Goal: Communication & Community: Answer question/provide support

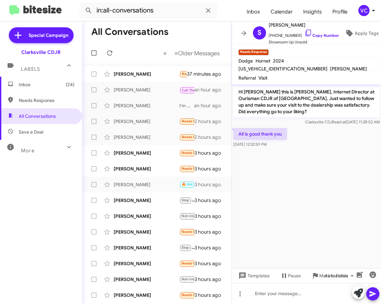
click at [308, 189] on cdk-virtual-scroll-viewport "Hi [PERSON_NAME] this is [PERSON_NAME], Internet Director at Ourisman CDJR of […" at bounding box center [306, 175] width 149 height 183
click at [308, 188] on cdk-virtual-scroll-viewport "Hi [PERSON_NAME] this is [PERSON_NAME], Internet Director at Ourisman CDJR of […" at bounding box center [306, 175] width 149 height 183
click at [308, 187] on cdk-virtual-scroll-viewport "Hi [PERSON_NAME] this is [PERSON_NAME], Internet Director at Ourisman CDJR of […" at bounding box center [306, 175] width 149 height 183
click at [319, 180] on cdk-virtual-scroll-viewport "Hi [PERSON_NAME] this is [PERSON_NAME], Internet Director at Ourisman CDJR of […" at bounding box center [306, 175] width 149 height 183
click at [312, 33] on link "Copy Number" at bounding box center [322, 35] width 35 height 5
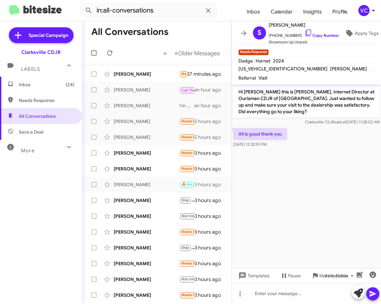
click at [319, 226] on cdk-virtual-scroll-viewport "Hi [PERSON_NAME] this is [PERSON_NAME], Internet Director at Ourisman CDJR of […" at bounding box center [306, 175] width 149 height 183
click at [276, 195] on cdk-virtual-scroll-viewport "Hi [PERSON_NAME] this is [PERSON_NAME], Internet Director at Ourisman CDJR of […" at bounding box center [306, 175] width 149 height 183
drag, startPoint x: 320, startPoint y: 204, endPoint x: 293, endPoint y: 195, distance: 28.9
click at [320, 203] on cdk-virtual-scroll-viewport "Hi [PERSON_NAME] this is [PERSON_NAME], Internet Director at Ourisman CDJR of […" at bounding box center [306, 175] width 149 height 183
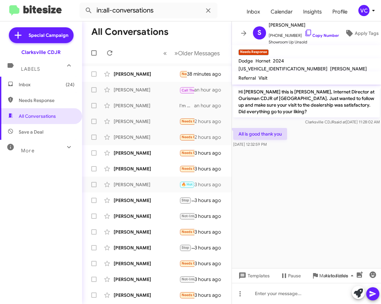
click at [298, 195] on cdk-virtual-scroll-viewport "Hi [PERSON_NAME] this is [PERSON_NAME], Internet Director at Ourisman CDJR of […" at bounding box center [306, 175] width 149 height 183
click at [347, 30] on icon at bounding box center [349, 33] width 7 height 7
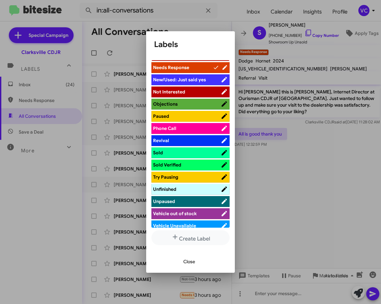
scroll to position [230, 0]
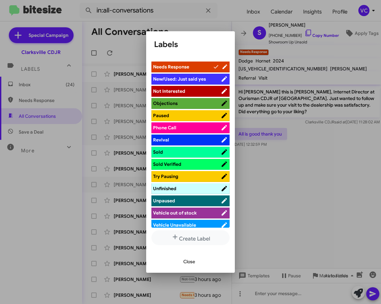
click at [199, 146] on ul "Hot Appointment Set Appointment Showed Bad Credit Bitesize Pro-Tip Bitesize Pro…" at bounding box center [190, 143] width 78 height 167
click at [198, 150] on span "Sold" at bounding box center [187, 152] width 68 height 7
click at [182, 263] on button "Close" at bounding box center [189, 261] width 22 height 12
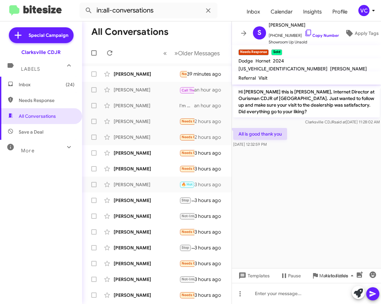
click at [336, 196] on cdk-virtual-scroll-viewport "Hi [PERSON_NAME] this is [PERSON_NAME], Internet Director at Ourisman CDJR of […" at bounding box center [306, 175] width 149 height 183
click at [339, 183] on cdk-virtual-scroll-viewport "Hi [PERSON_NAME] this is [PERSON_NAME], Internet Director at Ourisman CDJR of […" at bounding box center [306, 175] width 149 height 183
click at [269, 50] on small "Needs Response" at bounding box center [254, 52] width 30 height 6
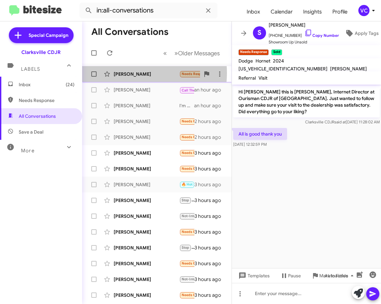
click at [134, 73] on div "[PERSON_NAME]" at bounding box center [147, 74] width 66 height 7
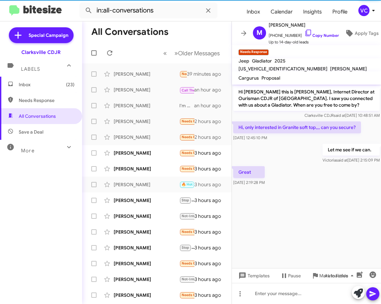
click at [303, 200] on cdk-virtual-scroll-viewport "Hi [PERSON_NAME] this is [PERSON_NAME], Internet Director at Ourisman CDJR of […" at bounding box center [306, 175] width 149 height 183
click at [288, 138] on div "[DATE] 12:45:10 PM" at bounding box center [297, 137] width 128 height 7
click at [314, 194] on cdk-virtual-scroll-viewport "Hi [PERSON_NAME] this is [PERSON_NAME], Internet Director at Ourisman CDJR of […" at bounding box center [306, 175] width 149 height 183
click at [305, 197] on cdk-virtual-scroll-viewport "Hi [PERSON_NAME] this is [PERSON_NAME], Internet Director at Ourisman CDJR of […" at bounding box center [306, 175] width 149 height 183
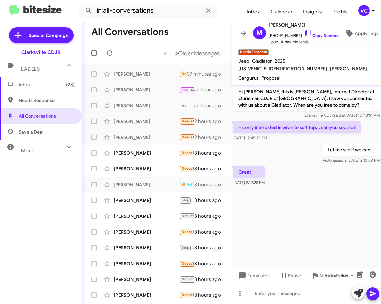
click at [294, 156] on div "Let me see if we can. [PERSON_NAME] said at [DATE] 2:15:09 PM" at bounding box center [306, 153] width 149 height 22
click at [297, 214] on cdk-virtual-scroll-viewport "Hi [PERSON_NAME] this is [PERSON_NAME], Internet Director at Ourisman CDJR of […" at bounding box center [306, 175] width 149 height 183
click at [348, 251] on cdk-virtual-scroll-viewport "Hi [PERSON_NAME] this is [PERSON_NAME], Internet Director at Ourisman CDJR of […" at bounding box center [306, 175] width 149 height 183
click at [326, 198] on cdk-virtual-scroll-viewport "Hi [PERSON_NAME] this is [PERSON_NAME], Internet Director at Ourisman CDJR of […" at bounding box center [306, 175] width 149 height 183
click at [304, 296] on div at bounding box center [306, 293] width 149 height 21
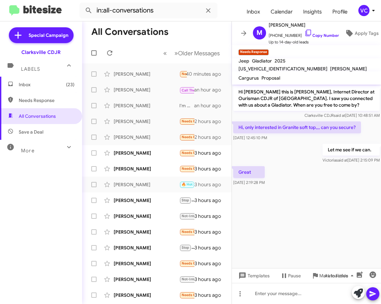
click at [319, 202] on cdk-virtual-scroll-viewport "Hi [PERSON_NAME] this is [PERSON_NAME], Internet Director at Ourisman CDJR of […" at bounding box center [306, 175] width 149 height 183
click at [287, 153] on div "Let me see if we can. [PERSON_NAME] said at [DATE] 2:15:09 PM" at bounding box center [306, 153] width 149 height 22
drag, startPoint x: 318, startPoint y: 205, endPoint x: 319, endPoint y: 212, distance: 6.9
click at [318, 205] on cdk-virtual-scroll-viewport "Hi [PERSON_NAME] this is [PERSON_NAME], Internet Director at Ourisman CDJR of […" at bounding box center [306, 175] width 149 height 183
click at [318, 231] on cdk-virtual-scroll-viewport "Hi [PERSON_NAME] this is [PERSON_NAME], Internet Director at Ourisman CDJR of […" at bounding box center [306, 175] width 149 height 183
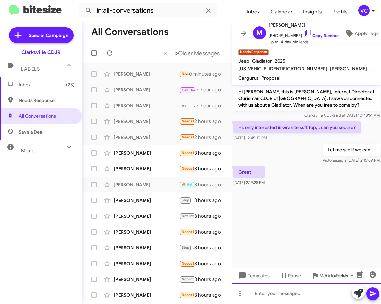
click at [312, 293] on div at bounding box center [306, 293] width 149 height 21
click at [306, 191] on div at bounding box center [306, 190] width 149 height 7
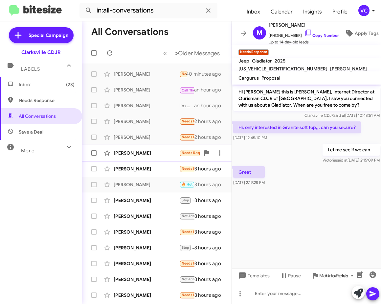
click at [116, 151] on div "[PERSON_NAME]" at bounding box center [147, 153] width 66 height 7
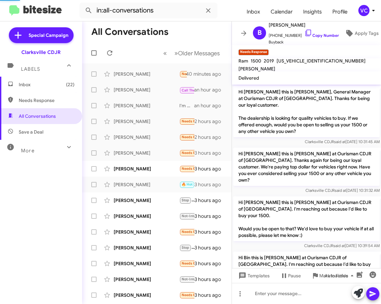
scroll to position [144, 0]
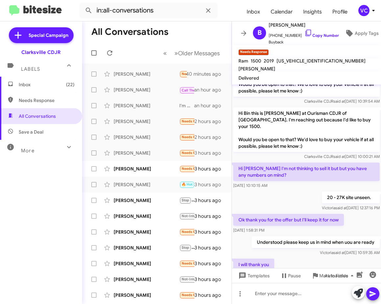
click at [334, 257] on div "I will thank you [DATE] 12:06:14 PM" at bounding box center [306, 268] width 149 height 22
click at [349, 212] on div "Ok thank you for the offer but I'll keep it for now [DATE] 1:58:31 PM" at bounding box center [306, 223] width 149 height 22
click at [322, 257] on div "I will thank you [DATE] 12:06:14 PM" at bounding box center [306, 268] width 149 height 22
click at [270, 49] on span "×" at bounding box center [267, 49] width 5 height 8
click at [276, 49] on mat-toolbar "Needs Response ×" at bounding box center [306, 51] width 149 height 13
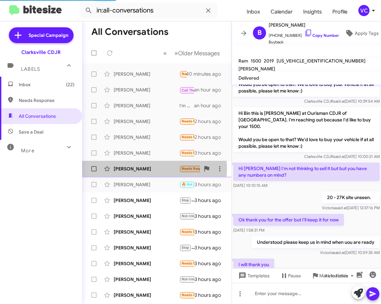
drag, startPoint x: 146, startPoint y: 169, endPoint x: 158, endPoint y: 170, distance: 12.2
click at [147, 169] on div "[PERSON_NAME]" at bounding box center [147, 168] width 66 height 7
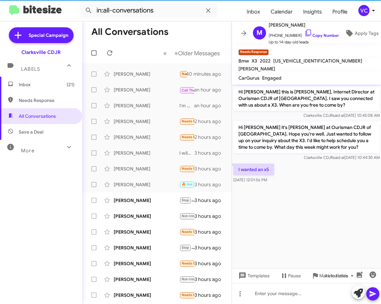
click at [326, 198] on cdk-virtual-scroll-viewport "Hi [PERSON_NAME] this is [PERSON_NAME], Internet Director at Ourisman CDJR of […" at bounding box center [306, 175] width 149 height 183
click at [338, 174] on div "I wanted an x5 [DATE] 12:01:56 PM" at bounding box center [306, 173] width 149 height 22
click at [320, 33] on link "Copy Number" at bounding box center [322, 35] width 35 height 5
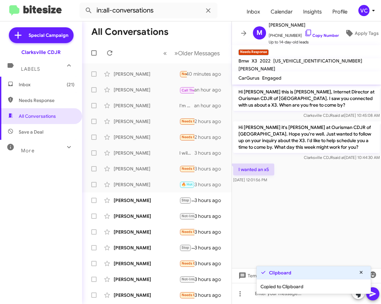
click at [308, 204] on cdk-virtual-scroll-viewport "Hi [PERSON_NAME] this is [PERSON_NAME], Internet Director at Ourisman CDJR of […" at bounding box center [306, 175] width 149 height 183
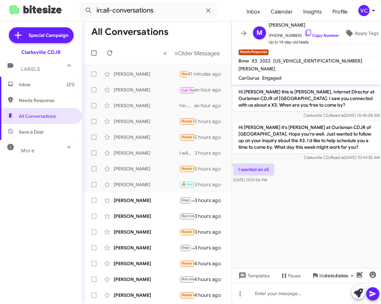
click at [310, 232] on cdk-virtual-scroll-viewport "Hi [PERSON_NAME] this is [PERSON_NAME], Internet Director at Ourisman CDJR of […" at bounding box center [306, 175] width 149 height 183
click at [281, 295] on div at bounding box center [306, 293] width 149 height 21
click at [373, 295] on icon at bounding box center [373, 294] width 8 height 8
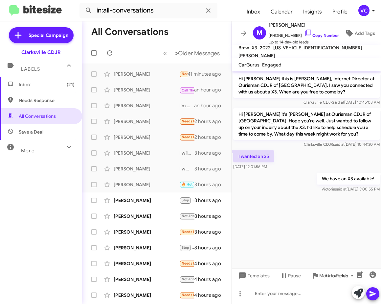
click at [304, 235] on cdk-virtual-scroll-viewport "Hi [PERSON_NAME] this is [PERSON_NAME], Internet Director at Ourisman CDJR of […" at bounding box center [306, 169] width 149 height 197
click at [284, 235] on cdk-virtual-scroll-viewport "Hi [PERSON_NAME] this is [PERSON_NAME], Internet Director at Ourisman CDJR of […" at bounding box center [306, 169] width 149 height 197
drag, startPoint x: 316, startPoint y: 232, endPoint x: 311, endPoint y: 229, distance: 5.7
click at [316, 232] on cdk-virtual-scroll-viewport "Hi [PERSON_NAME] this is [PERSON_NAME], Internet Director at Ourisman CDJR of […" at bounding box center [306, 169] width 149 height 197
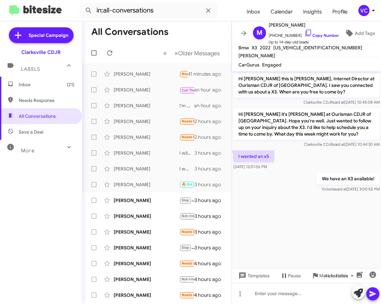
click at [170, 31] on mat-toolbar-row "All Conversations" at bounding box center [157, 31] width 150 height 21
click at [110, 52] on icon at bounding box center [110, 53] width 8 height 8
click at [302, 210] on cdk-virtual-scroll-viewport "Hi [PERSON_NAME] this is [PERSON_NAME], Internet Director at Ourisman CDJR of […" at bounding box center [306, 169] width 149 height 197
click at [312, 157] on div "I wanted an x5 [DATE] 12:01:56 PM" at bounding box center [306, 160] width 149 height 22
drag, startPoint x: 312, startPoint y: 157, endPoint x: 314, endPoint y: 173, distance: 16.6
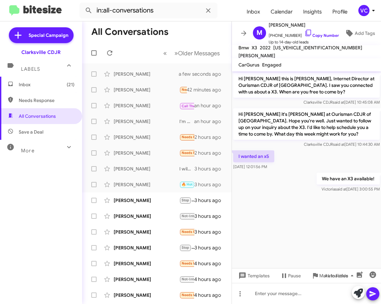
click at [312, 156] on div "I wanted an x5 [DATE] 12:01:56 PM" at bounding box center [306, 160] width 149 height 22
drag, startPoint x: 322, startPoint y: 238, endPoint x: 317, endPoint y: 232, distance: 7.4
click at [321, 238] on cdk-virtual-scroll-viewport "Hi [PERSON_NAME] this is [PERSON_NAME], Internet Director at Ourisman CDJR of […" at bounding box center [306, 169] width 149 height 197
click at [106, 54] on icon at bounding box center [110, 53] width 8 height 8
click at [296, 217] on cdk-virtual-scroll-viewport "Hi [PERSON_NAME] this is [PERSON_NAME], Internet Director at Ourisman CDJR of […" at bounding box center [306, 169] width 149 height 197
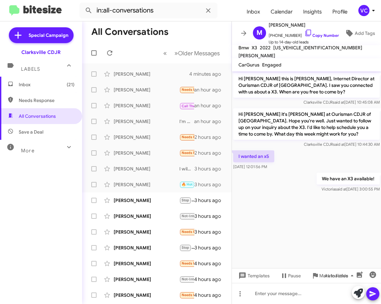
click at [311, 152] on div "I wanted an x5 [DATE] 12:01:56 PM" at bounding box center [306, 160] width 149 height 22
click at [312, 229] on cdk-virtual-scroll-viewport "Hi [PERSON_NAME] this is [PERSON_NAME], Internet Director at Ourisman CDJR of […" at bounding box center [306, 169] width 149 height 197
click at [321, 162] on div "I wanted an x5 [DATE] 12:01:56 PM" at bounding box center [306, 160] width 149 height 22
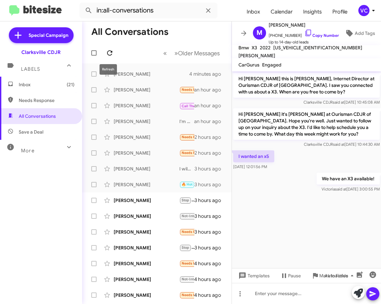
click at [110, 55] on icon at bounding box center [110, 53] width 8 height 8
click at [270, 239] on cdk-virtual-scroll-viewport "Hi [PERSON_NAME] this is [PERSON_NAME], Internet Director at Ourisman CDJR of […" at bounding box center [306, 169] width 149 height 197
click at [309, 159] on div "I wanted an x5 [DATE] 12:01:56 PM" at bounding box center [306, 160] width 149 height 22
click at [304, 227] on cdk-virtual-scroll-viewport "Hi [PERSON_NAME] this is [PERSON_NAME], Internet Director at Ourisman CDJR of […" at bounding box center [306, 169] width 149 height 197
click at [315, 151] on div "I wanted an x5 [DATE] 12:01:56 PM" at bounding box center [306, 160] width 149 height 22
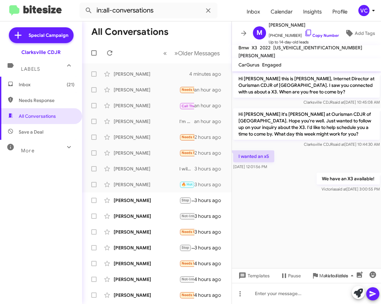
click at [305, 217] on cdk-virtual-scroll-viewport "Hi [PERSON_NAME] this is [PERSON_NAME], Internet Director at Ourisman CDJR of […" at bounding box center [306, 169] width 149 height 197
click at [303, 221] on cdk-virtual-scroll-viewport "Hi [PERSON_NAME] this is [PERSON_NAME], Internet Director at Ourisman CDJR of […" at bounding box center [306, 169] width 149 height 197
click at [133, 92] on div "[PERSON_NAME]" at bounding box center [147, 89] width 66 height 7
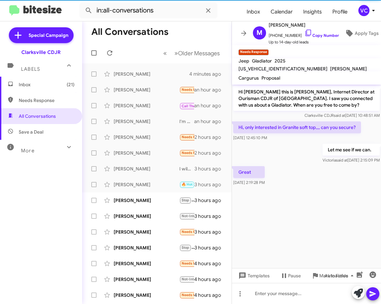
click at [342, 202] on cdk-virtual-scroll-viewport "Hi [PERSON_NAME] this is [PERSON_NAME], Internet Director at Ourisman CDJR of […" at bounding box center [306, 175] width 149 height 183
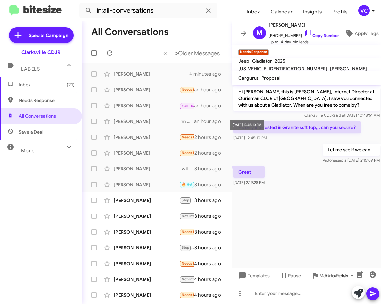
click at [269, 133] on mat-tooltip-component "[DATE] 12:45:10 PM" at bounding box center [246, 125] width 43 height 20
click at [325, 198] on cdk-virtual-scroll-viewport "Hi [PERSON_NAME] this is [PERSON_NAME], Internet Director at Ourisman CDJR of […" at bounding box center [306, 175] width 149 height 183
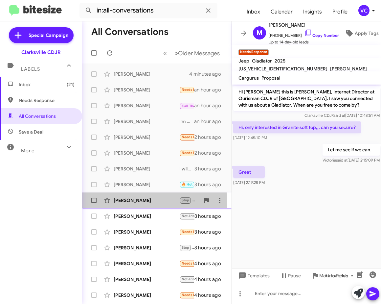
click at [152, 201] on div "[PERSON_NAME]" at bounding box center [147, 200] width 66 height 7
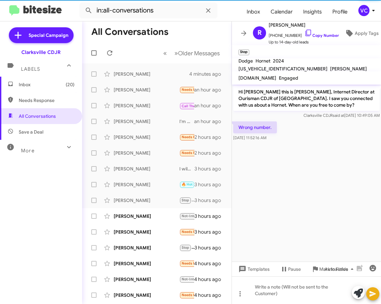
drag, startPoint x: 299, startPoint y: 182, endPoint x: 291, endPoint y: 101, distance: 81.6
click at [300, 182] on cdk-virtual-scroll-viewport "Hi [PERSON_NAME] this is [PERSON_NAME], Internet Director at Ourisman CDJR of […" at bounding box center [306, 172] width 149 height 177
click at [320, 33] on link "Copy Number" at bounding box center [322, 35] width 35 height 5
click at [327, 166] on cdk-virtual-scroll-viewport "Hi [PERSON_NAME] this is [PERSON_NAME], Internet Director at Ourisman CDJR of […" at bounding box center [306, 172] width 149 height 177
drag, startPoint x: 319, startPoint y: 200, endPoint x: 314, endPoint y: 199, distance: 5.0
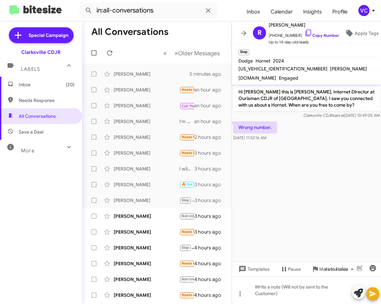
click at [315, 199] on cdk-virtual-scroll-viewport "Hi [PERSON_NAME] this is [PERSON_NAME], Internet Director at Ourisman CDJR of […" at bounding box center [306, 172] width 149 height 177
click at [333, 190] on cdk-virtual-scroll-viewport "Hi [PERSON_NAME] this is [PERSON_NAME], Internet Director at Ourisman CDJR of […" at bounding box center [306, 172] width 149 height 177
click at [311, 33] on link "Copy Number" at bounding box center [322, 35] width 35 height 5
drag, startPoint x: 281, startPoint y: 174, endPoint x: 291, endPoint y: 179, distance: 11.2
click at [282, 175] on cdk-virtual-scroll-viewport "Hi [PERSON_NAME] this is [PERSON_NAME], Internet Director at Ourisman CDJR of […" at bounding box center [306, 172] width 149 height 177
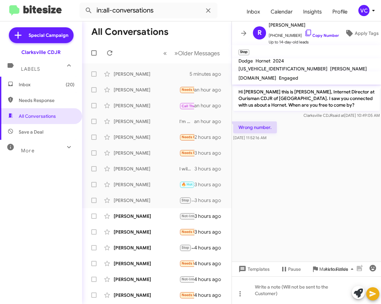
click at [300, 181] on cdk-virtual-scroll-viewport "Hi [PERSON_NAME] this is [PERSON_NAME], Internet Director at Ourisman CDJR of […" at bounding box center [306, 172] width 149 height 177
click at [302, 182] on cdk-virtual-scroll-viewport "Hi [PERSON_NAME] this is [PERSON_NAME], Internet Director at Ourisman CDJR of […" at bounding box center [306, 172] width 149 height 177
click at [157, 41] on mat-toolbar-row "All Conversations" at bounding box center [157, 31] width 150 height 21
click at [110, 54] on icon at bounding box center [110, 53] width 8 height 8
click at [327, 197] on cdk-virtual-scroll-viewport "Hi [PERSON_NAME] this is [PERSON_NAME], Internet Director at Ourisman CDJR of […" at bounding box center [306, 172] width 149 height 177
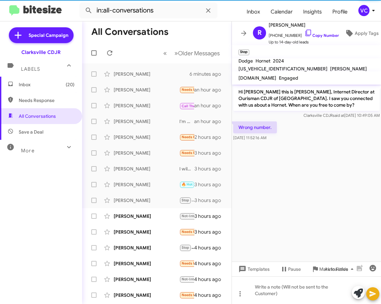
click at [327, 197] on cdk-virtual-scroll-viewport "Hi [PERSON_NAME] this is [PERSON_NAME], Internet Director at Ourisman CDJR of […" at bounding box center [306, 172] width 149 height 177
click at [327, 198] on cdk-virtual-scroll-viewport "Hi [PERSON_NAME] this is [PERSON_NAME], Internet Director at Ourisman CDJR of […" at bounding box center [306, 172] width 149 height 177
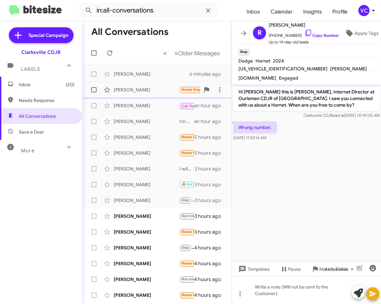
click at [160, 94] on div "[PERSON_NAME] Needs Response Great an hour ago" at bounding box center [156, 89] width 139 height 13
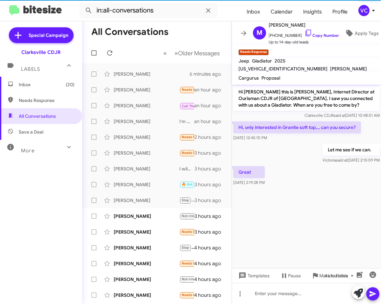
click at [331, 200] on cdk-virtual-scroll-viewport "Hi [PERSON_NAME] this is [PERSON_NAME], Internet Director at Ourisman CDJR of […" at bounding box center [306, 175] width 149 height 183
click at [323, 163] on div "[PERSON_NAME] said at [DATE] 2:15:09 PM" at bounding box center [351, 160] width 57 height 7
click at [342, 218] on cdk-virtual-scroll-viewport "Hi [PERSON_NAME] this is [PERSON_NAME], Internet Director at Ourisman CDJR of […" at bounding box center [306, 175] width 149 height 183
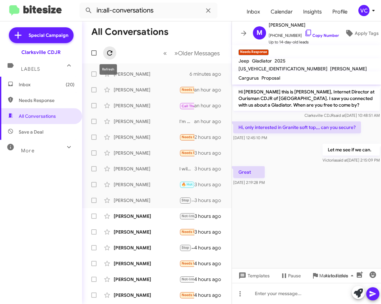
click at [110, 54] on icon at bounding box center [110, 53] width 8 height 8
click at [300, 208] on cdk-virtual-scroll-viewport "Hi [PERSON_NAME] this is [PERSON_NAME], Internet Director at Ourisman CDJR of […" at bounding box center [306, 175] width 149 height 183
click at [161, 88] on div "[PERSON_NAME]" at bounding box center [147, 89] width 66 height 7
click at [306, 186] on div "Great [DATE] 2:19:28 PM" at bounding box center [306, 176] width 149 height 22
click at [325, 233] on cdk-virtual-scroll-viewport "Hi [PERSON_NAME] this is [PERSON_NAME], Internet Director at Ourisman CDJR of […" at bounding box center [306, 175] width 149 height 183
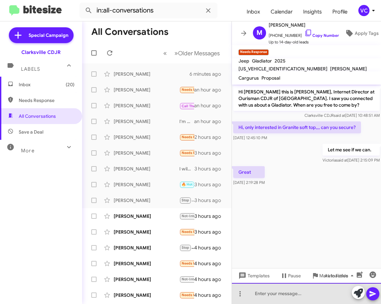
click at [310, 295] on div at bounding box center [306, 293] width 149 height 21
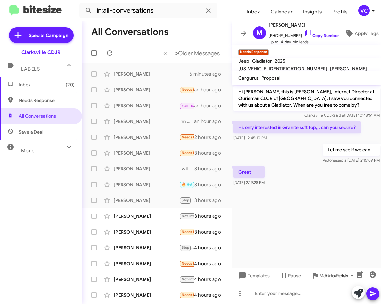
click at [318, 185] on div "Great [DATE] 2:19:28 PM" at bounding box center [306, 176] width 149 height 22
click at [320, 35] on link "Copy Number" at bounding box center [322, 35] width 35 height 5
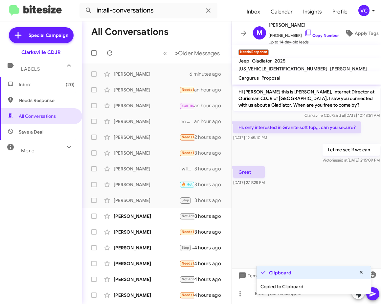
click at [315, 206] on cdk-virtual-scroll-viewport "Hi [PERSON_NAME] this is [PERSON_NAME], Internet Director at Ourisman CDJR of […" at bounding box center [306, 175] width 149 height 183
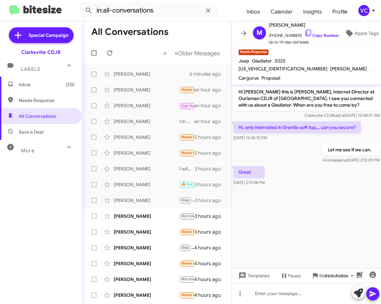
drag, startPoint x: 333, startPoint y: 207, endPoint x: 301, endPoint y: 183, distance: 40.4
click at [333, 207] on cdk-virtual-scroll-viewport "Hi [PERSON_NAME] this is [PERSON_NAME], Internet Director at Ourisman CDJR of […" at bounding box center [306, 175] width 149 height 183
click at [137, 140] on div "[PERSON_NAME]" at bounding box center [147, 137] width 66 height 7
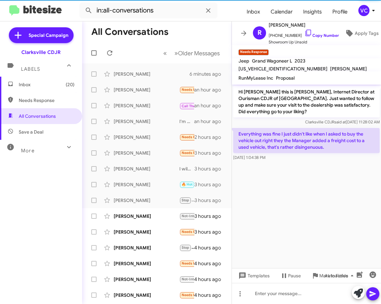
click at [307, 217] on cdk-virtual-scroll-viewport "Hi [PERSON_NAME] this is [PERSON_NAME], Internet Director at Ourisman CDJR of […" at bounding box center [306, 175] width 149 height 183
click at [284, 105] on p "Hi [PERSON_NAME] this is [PERSON_NAME], Internet Director at Ourisman CDJR of […" at bounding box center [306, 102] width 147 height 32
drag, startPoint x: 247, startPoint y: 132, endPoint x: 330, endPoint y: 133, distance: 82.5
click at [327, 132] on p "Everything was fine I just didn't like when I asked to buy the vehicle out righ…" at bounding box center [306, 140] width 147 height 25
click at [353, 199] on cdk-virtual-scroll-viewport "Hi [PERSON_NAME] this is [PERSON_NAME], Internet Director at Ourisman CDJR of […" at bounding box center [306, 175] width 149 height 183
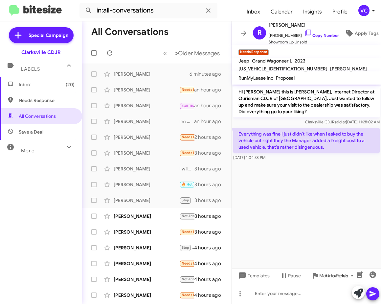
drag, startPoint x: 248, startPoint y: 137, endPoint x: 330, endPoint y: 141, distance: 82.3
click at [330, 141] on p "Everything was fine I just didn't like when I asked to buy the vehicle out righ…" at bounding box center [306, 140] width 147 height 25
drag, startPoint x: 342, startPoint y: 190, endPoint x: 293, endPoint y: 246, distance: 74.3
click at [343, 192] on cdk-virtual-scroll-viewport "Hi [PERSON_NAME] this is [PERSON_NAME], Internet Director at Ourisman CDJR of […" at bounding box center [306, 175] width 149 height 183
click at [275, 295] on div at bounding box center [306, 293] width 149 height 21
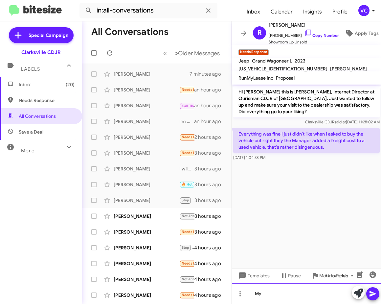
click at [275, 295] on div "My" at bounding box center [306, 293] width 149 height 21
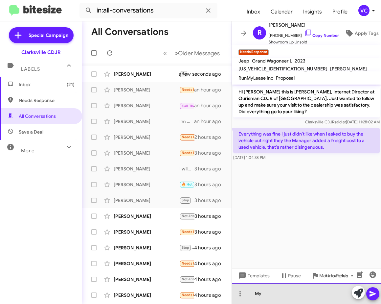
click at [287, 293] on div "My" at bounding box center [306, 293] width 149 height 21
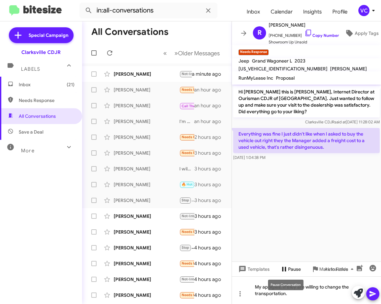
drag, startPoint x: 275, startPoint y: 274, endPoint x: 272, endPoint y: 267, distance: 7.8
click at [262, 244] on cdk-virtual-scroll-viewport "Hi [PERSON_NAME] this is [PERSON_NAME], Internet Director at Ourisman CDJR of […" at bounding box center [306, 172] width 149 height 177
click at [311, 299] on div "My apologies. If they are willing to change the transportation." at bounding box center [306, 290] width 149 height 28
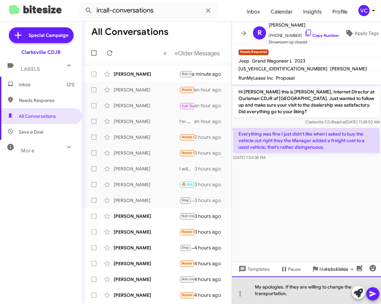
click at [320, 299] on div "My apologies. If they are willing to change the transportation." at bounding box center [306, 290] width 149 height 28
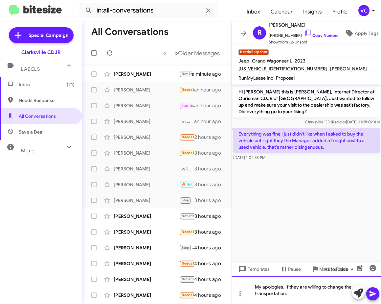
click at [319, 296] on div "My apologies. If they are willing to change the transportation." at bounding box center [306, 290] width 149 height 28
drag, startPoint x: 306, startPoint y: 293, endPoint x: 346, endPoint y: 261, distance: 51.2
click at [344, 209] on cdk-virtual-scroll-viewport "Hi [PERSON_NAME] this is [PERSON_NAME], Internet Director at Ourisman CDJR of […" at bounding box center [306, 172] width 149 height 177
click at [305, 291] on div "My apologies. If they are willing to change the transportation fee sre you will…" at bounding box center [306, 290] width 149 height 28
click at [343, 295] on div "My apologies. If they are willing to change the transportation fee are you will…" at bounding box center [306, 290] width 149 height 28
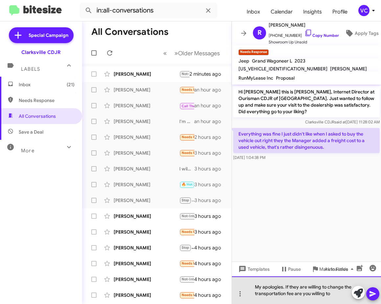
click at [340, 294] on div "My apologies. If they are willing to change the transportation fee are you will…" at bounding box center [306, 290] width 149 height 28
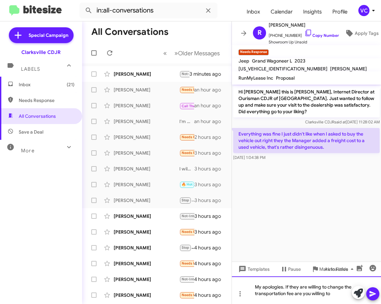
click at [340, 293] on div "My apologies. If they are willing to change the transportation fee are you will…" at bounding box center [306, 290] width 149 height 28
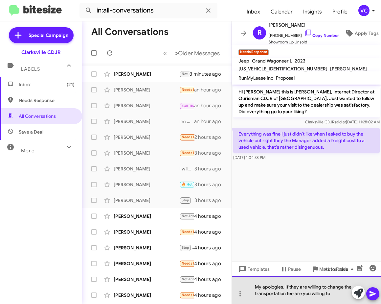
click at [341, 294] on div "My apologies. If they are willing to change the transportation fee are you will…" at bounding box center [306, 290] width 149 height 28
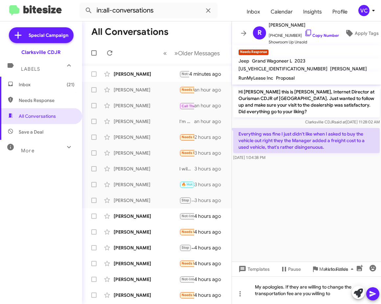
drag, startPoint x: 300, startPoint y: 210, endPoint x: 311, endPoint y: 225, distance: 18.7
click at [301, 212] on cdk-virtual-scroll-viewport "Hi [PERSON_NAME] this is [PERSON_NAME], Internet Director at Ourisman CDJR of […" at bounding box center [306, 172] width 149 height 177
click at [343, 294] on div "My apologies. If they are willing to change the transportation fee are you will…" at bounding box center [306, 290] width 149 height 28
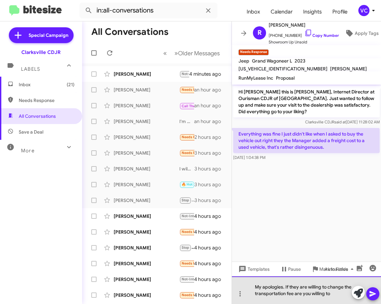
click at [342, 295] on div "My apologies. If they are willing to change the transportation fee are you will…" at bounding box center [306, 290] width 149 height 28
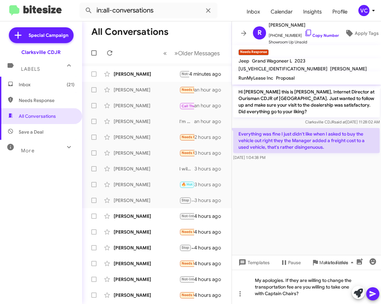
click at [269, 196] on cdk-virtual-scroll-viewport "Hi [PERSON_NAME] this is [PERSON_NAME], Internet Director at Ourisman CDJR of […" at bounding box center [306, 169] width 149 height 170
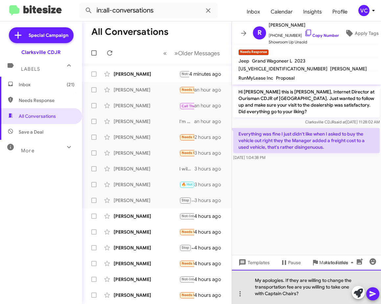
click at [324, 291] on div "My apologies. If they are willing to change the transportation fee are you will…" at bounding box center [306, 286] width 149 height 34
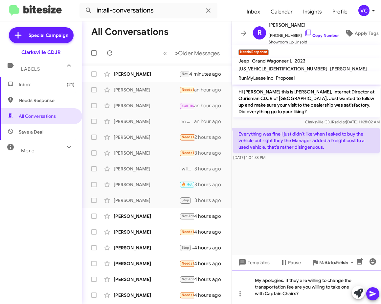
click at [321, 297] on div "My apologies. If they are willing to change the transportation fee are you will…" at bounding box center [306, 286] width 149 height 34
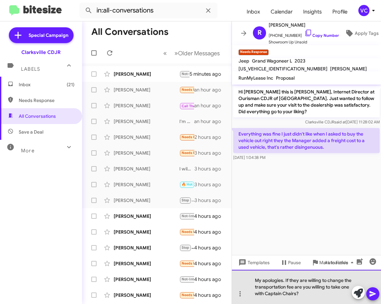
drag, startPoint x: 335, startPoint y: 288, endPoint x: 336, endPoint y: 293, distance: 6.1
click at [336, 293] on div "My apologies. If they are willing to change the transportation fee are you will…" at bounding box center [306, 286] width 149 height 34
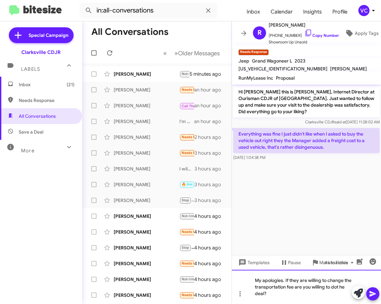
click at [344, 287] on div "My apologies. If they are willing to change the transportation fee are you will…" at bounding box center [306, 286] width 149 height 34
click at [346, 288] on div "My apologies. If they are willing to change the transportation fee are you will…" at bounding box center [306, 286] width 149 height 34
click at [281, 298] on div "My apologies. If they are willing to change the transportation fee are you will…" at bounding box center [306, 286] width 149 height 34
click at [374, 293] on icon at bounding box center [373, 294] width 6 height 6
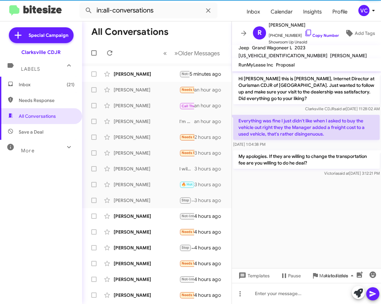
click at [291, 229] on cdk-virtual-scroll-viewport "Hi [PERSON_NAME] this is [PERSON_NAME], Internet Director at Ourisman CDJR of […" at bounding box center [306, 169] width 149 height 197
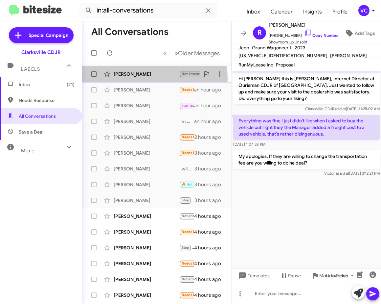
click at [135, 79] on div "[PERSON_NAME] Not-Interested Don't want an x3 5 minutes ago" at bounding box center [156, 73] width 139 height 13
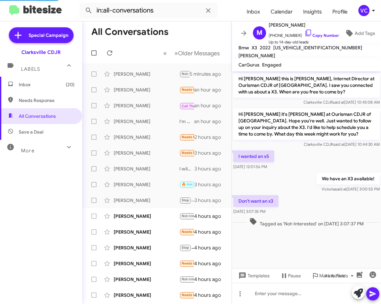
click at [327, 184] on p "We have an X3 available!" at bounding box center [348, 179] width 63 height 12
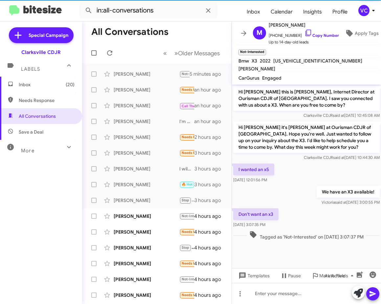
click at [332, 170] on div "I wanted an x5 [DATE] 12:01:56 PM" at bounding box center [306, 173] width 149 height 22
click at [315, 228] on div "Don't want an x3 [DATE] 3:07:35 PM" at bounding box center [306, 218] width 149 height 22
click at [314, 222] on div "Don't want an x3 [DATE] 3:07:35 PM" at bounding box center [306, 218] width 149 height 22
click at [349, 165] on div "I wanted an x5 [DATE] 12:01:56 PM" at bounding box center [306, 173] width 149 height 22
click at [345, 209] on div "Don't want an x3 [DATE] 3:07:35 PM" at bounding box center [306, 218] width 149 height 22
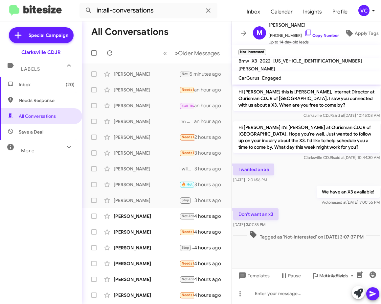
drag, startPoint x: 305, startPoint y: 214, endPoint x: 322, endPoint y: 207, distance: 18.9
click at [306, 214] on div "Don't want an x3 [DATE] 3:07:35 PM" at bounding box center [306, 218] width 149 height 22
click at [337, 157] on span "Clarksville CDJR said at [DATE] 10:44:30 AM" at bounding box center [342, 157] width 76 height 5
click at [324, 220] on div "Don't want an x3 [DATE] 3:07:35 PM" at bounding box center [306, 218] width 149 height 22
click at [312, 171] on div "I wanted an x5 [DATE] 12:01:56 PM" at bounding box center [306, 173] width 149 height 22
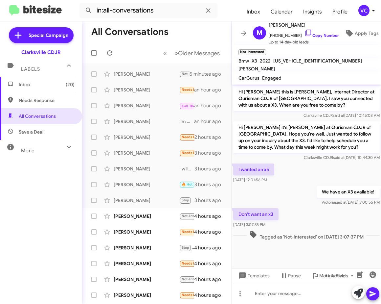
click at [298, 228] on div "Don't want an x3 [DATE] 3:07:35 PM" at bounding box center [306, 218] width 149 height 22
drag, startPoint x: 285, startPoint y: 255, endPoint x: 291, endPoint y: 241, distance: 15.2
click at [285, 254] on cdk-virtual-scroll-viewport "Hi [PERSON_NAME] this is [PERSON_NAME], Internet Director at Ourisman CDJR of […" at bounding box center [306, 175] width 149 height 183
click at [296, 230] on div "Tagged as 'Not-Interested' on [DATE] 3:07:37 PM" at bounding box center [306, 235] width 149 height 12
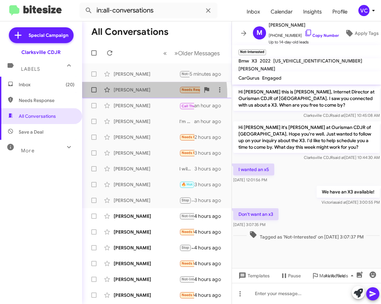
click at [123, 95] on div "[PERSON_NAME] Needs Response Great an hour ago" at bounding box center [156, 89] width 139 height 13
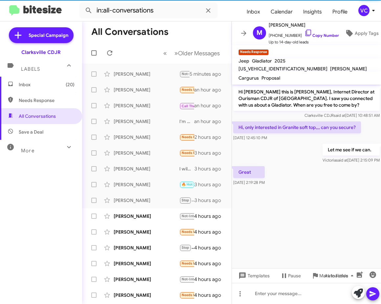
click at [334, 205] on cdk-virtual-scroll-viewport "Hi [PERSON_NAME] this is [PERSON_NAME], Internet Director at Ourisman CDJR of […" at bounding box center [306, 175] width 149 height 183
click at [297, 164] on div "Let me see if we can. [PERSON_NAME] said at [DATE] 2:15:09 PM" at bounding box center [306, 153] width 149 height 22
click at [309, 211] on cdk-virtual-scroll-viewport "Hi [PERSON_NAME] this is [PERSON_NAME], Internet Director at Ourisman CDJR of […" at bounding box center [306, 175] width 149 height 183
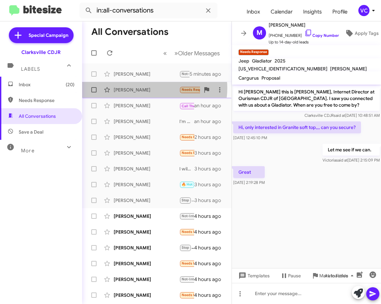
click at [150, 88] on div "[PERSON_NAME]" at bounding box center [147, 89] width 66 height 7
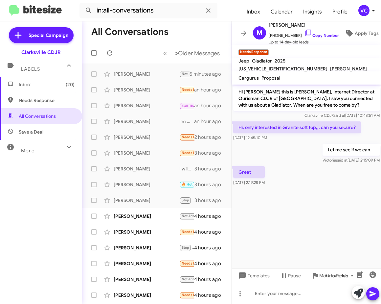
click at [318, 192] on div at bounding box center [306, 190] width 149 height 7
click at [320, 33] on link "Copy Number" at bounding box center [322, 35] width 35 height 5
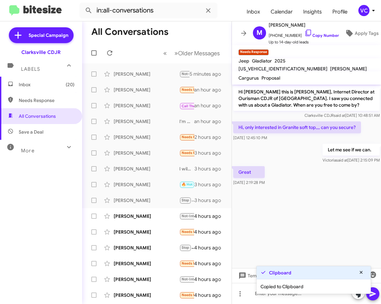
click at [328, 212] on cdk-virtual-scroll-viewport "Hi [PERSON_NAME] this is [PERSON_NAME], Internet Director at Ourisman CDJR of […" at bounding box center [306, 175] width 149 height 183
click at [267, 135] on span "[DATE] 12:45:10 PM" at bounding box center [250, 137] width 34 height 5
click at [337, 191] on div at bounding box center [306, 190] width 149 height 7
click at [330, 190] on div at bounding box center [306, 190] width 149 height 7
click at [329, 190] on div at bounding box center [306, 190] width 149 height 7
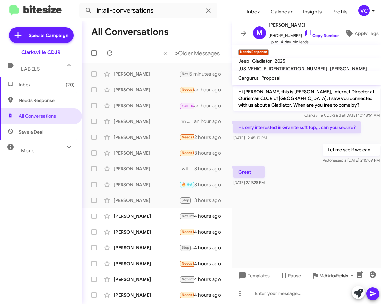
click at [273, 226] on cdk-virtual-scroll-viewport "Hi [PERSON_NAME] this is [PERSON_NAME], Internet Director at Ourisman CDJR of […" at bounding box center [306, 175] width 149 height 183
click at [370, 222] on cdk-virtual-scroll-viewport "Hi [PERSON_NAME] this is [PERSON_NAME], Internet Director at Ourisman CDJR of […" at bounding box center [306, 175] width 149 height 183
click at [345, 217] on cdk-virtual-scroll-viewport "Hi [PERSON_NAME] this is [PERSON_NAME], Internet Director at Ourisman CDJR of […" at bounding box center [306, 175] width 149 height 183
click at [139, 144] on span "[PERSON_NAME] Needs Response Everything was fine I just didn't like when I aske…" at bounding box center [157, 137] width 150 height 16
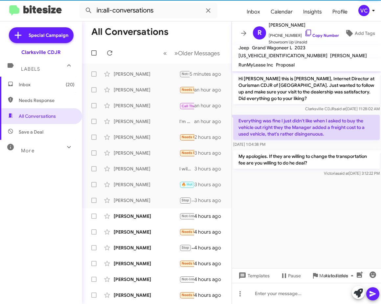
click at [318, 207] on cdk-virtual-scroll-viewport "Hi [PERSON_NAME] this is [PERSON_NAME], Internet Director at Ourisman CDJR of […" at bounding box center [306, 169] width 149 height 197
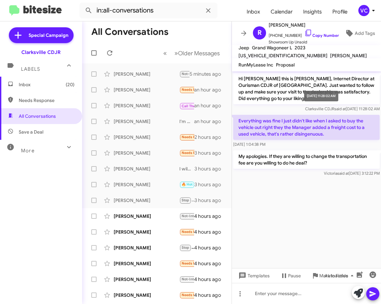
click at [318, 98] on div "[DATE] 11:28:02 AM" at bounding box center [321, 96] width 34 height 11
click at [336, 224] on cdk-virtual-scroll-viewport "Hi [PERSON_NAME] this is [PERSON_NAME], Internet Director at Ourisman CDJR of […" at bounding box center [306, 169] width 149 height 197
click at [335, 223] on cdk-virtual-scroll-viewport "Hi [PERSON_NAME] this is [PERSON_NAME], Internet Director at Ourisman CDJR of […" at bounding box center [306, 169] width 149 height 197
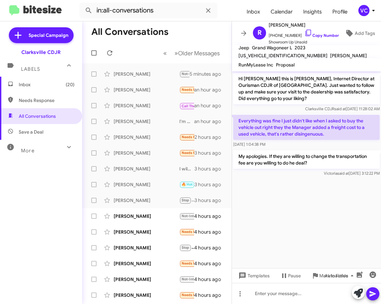
click at [332, 215] on cdk-virtual-scroll-viewport "Hi [PERSON_NAME] this is [PERSON_NAME], Internet Director at Ourisman CDJR of […" at bounding box center [306, 169] width 149 height 197
click at [110, 50] on icon at bounding box center [109, 52] width 5 height 5
click at [158, 157] on div "[PERSON_NAME] Needs Response Sold All is good thank you 3 hours ago" at bounding box center [156, 152] width 139 height 13
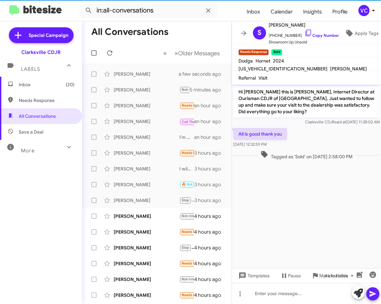
click at [336, 221] on cdk-virtual-scroll-viewport "Hi [PERSON_NAME] this is [PERSON_NAME], Internet Director at Ourisman CDJR of […" at bounding box center [306, 175] width 149 height 183
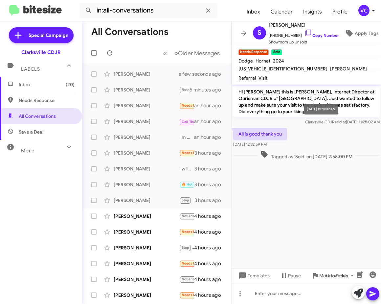
click at [330, 114] on mat-tooltip-component "[DATE] 11:28:02 AM" at bounding box center [321, 109] width 43 height 20
click at [323, 192] on cdk-virtual-scroll-viewport "Hi [PERSON_NAME] this is [PERSON_NAME], Internet Director at Ourisman CDJR of […" at bounding box center [306, 175] width 149 height 183
click at [317, 146] on div "All is good thank you [DATE] 12:32:59 PM" at bounding box center [306, 138] width 149 height 22
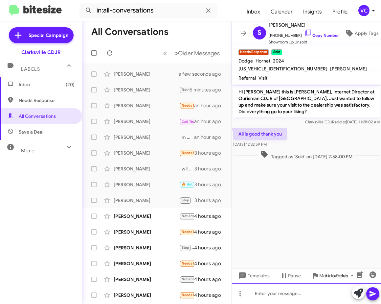
click at [289, 292] on div at bounding box center [306, 293] width 149 height 21
click at [375, 294] on icon at bounding box center [373, 294] width 6 height 6
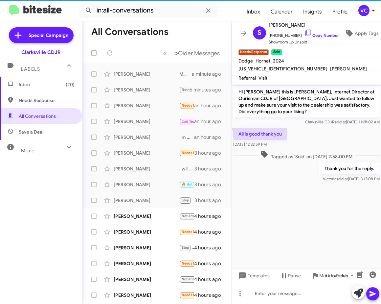
click at [284, 241] on cdk-virtual-scroll-viewport "Hi [PERSON_NAME] this is [PERSON_NAME], Internet Director at Ourisman CDJR of […" at bounding box center [306, 175] width 149 height 183
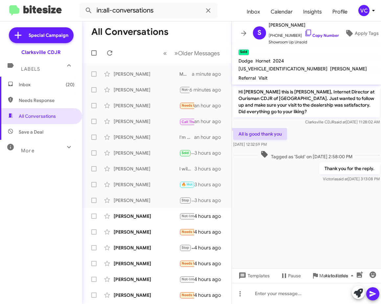
click at [162, 29] on h1 "All Conversations" at bounding box center [129, 32] width 77 height 11
click at [127, 199] on div "[PERSON_NAME]" at bounding box center [147, 200] width 66 height 7
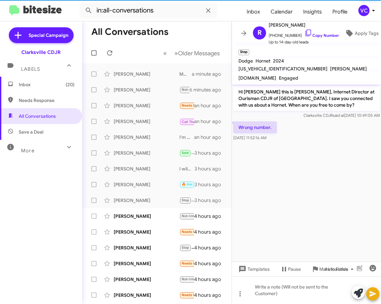
click at [312, 198] on cdk-virtual-scroll-viewport "Hi [PERSON_NAME] this is [PERSON_NAME], Internet Director at Ourisman CDJR of […" at bounding box center [306, 172] width 149 height 177
click at [308, 126] on div "Wrong number. [DATE] 11:52:16 AM" at bounding box center [306, 131] width 149 height 22
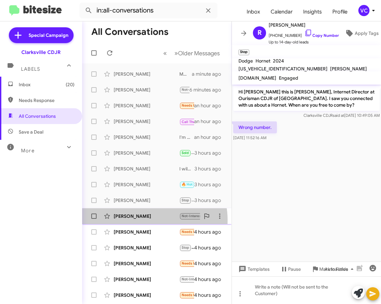
click at [146, 220] on div "[PERSON_NAME] Not-Interested Already purchased thank you 4 hours ago" at bounding box center [156, 215] width 139 height 13
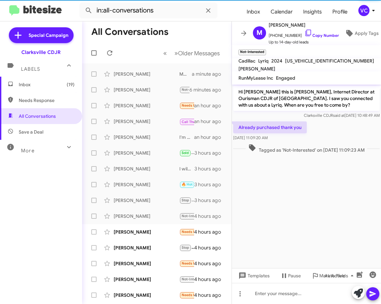
drag, startPoint x: 326, startPoint y: 220, endPoint x: 367, endPoint y: 152, distance: 79.4
click at [327, 217] on cdk-virtual-scroll-viewport "Hi [PERSON_NAME] this is [PERSON_NAME], Internet Director at Ourisman CDJR of […" at bounding box center [306, 175] width 149 height 183
click at [367, 126] on div "Already purchased thank you [DATE] 11:09:20 AM" at bounding box center [306, 131] width 149 height 22
click at [343, 229] on cdk-virtual-scroll-viewport "Hi [PERSON_NAME] this is [PERSON_NAME], Internet Director at Ourisman CDJR of […" at bounding box center [306, 175] width 149 height 183
click at [339, 149] on span "Tagged as 'Not-Interested' on [DATE] 11:09:23 AM" at bounding box center [307, 149] width 122 height 10
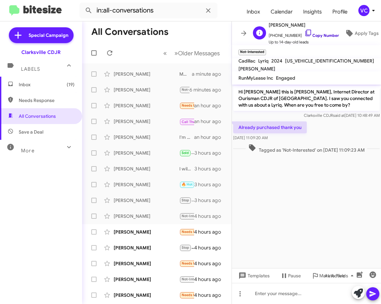
click at [317, 33] on link "Copy Number" at bounding box center [322, 35] width 35 height 5
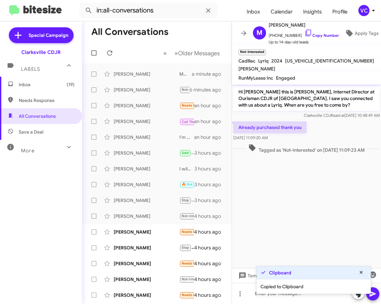
drag, startPoint x: 303, startPoint y: 190, endPoint x: 341, endPoint y: 140, distance: 62.8
click at [305, 190] on cdk-virtual-scroll-viewport "Hi [PERSON_NAME] this is [PERSON_NAME], Internet Director at Ourisman CDJR of […" at bounding box center [306, 175] width 149 height 183
click at [342, 132] on div "Already purchased thank you [DATE] 11:09:20 AM" at bounding box center [306, 131] width 149 height 22
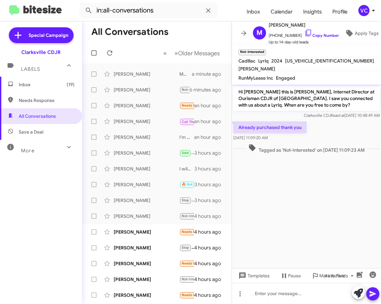
drag, startPoint x: 317, startPoint y: 227, endPoint x: 331, endPoint y: 153, distance: 75.2
click at [318, 225] on cdk-virtual-scroll-viewport "Hi [PERSON_NAME] this is [PERSON_NAME], Internet Director at Ourisman CDJR of […" at bounding box center [306, 175] width 149 height 183
click at [327, 138] on div "Already purchased thank you [DATE] 11:09:20 AM" at bounding box center [306, 131] width 149 height 22
click at [330, 139] on div "Already purchased thank you [DATE] 11:09:20 AM" at bounding box center [306, 131] width 149 height 22
click at [292, 229] on cdk-virtual-scroll-viewport "Hi [PERSON_NAME] this is [PERSON_NAME], Internet Director at Ourisman CDJR of […" at bounding box center [306, 175] width 149 height 183
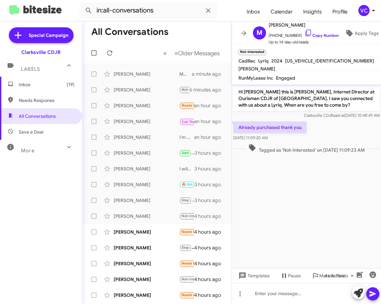
click at [303, 224] on cdk-virtual-scroll-viewport "Hi [PERSON_NAME] this is [PERSON_NAME], Internet Director at Ourisman CDJR of […" at bounding box center [306, 175] width 149 height 183
click at [319, 220] on cdk-virtual-scroll-viewport "Hi [PERSON_NAME] this is [PERSON_NAME], Internet Director at Ourisman CDJR of […" at bounding box center [306, 175] width 149 height 183
drag, startPoint x: 327, startPoint y: 133, endPoint x: 337, endPoint y: 187, distance: 55.1
click at [327, 133] on div "Already purchased thank you [DATE] 11:09:20 AM" at bounding box center [306, 131] width 149 height 22
drag, startPoint x: 339, startPoint y: 195, endPoint x: 350, endPoint y: 139, distance: 57.0
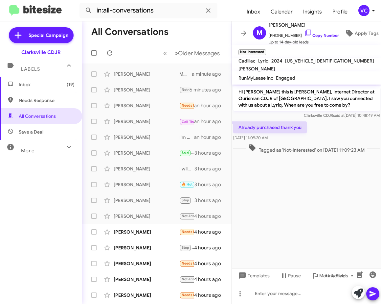
click at [339, 195] on cdk-virtual-scroll-viewport "Hi [PERSON_NAME] this is [PERSON_NAME], Internet Director at Ourisman CDJR of […" at bounding box center [306, 175] width 149 height 183
click at [348, 116] on span "Clarksville CDJR said at [DATE] 10:48:49 AM" at bounding box center [342, 115] width 76 height 5
click at [330, 34] on link "Copy Number" at bounding box center [322, 35] width 35 height 5
drag, startPoint x: 238, startPoint y: 127, endPoint x: 285, endPoint y: 142, distance: 48.5
click at [285, 142] on div "Already purchased thank you [DATE] 11:09:20 AM" at bounding box center [306, 131] width 149 height 22
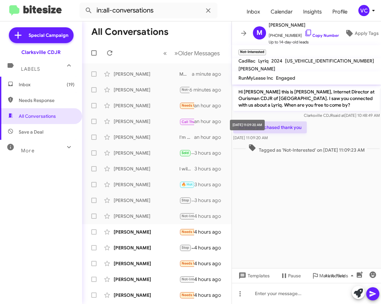
drag, startPoint x: 280, startPoint y: 132, endPoint x: 307, endPoint y: 142, distance: 28.3
click at [307, 142] on div "Already purchased thank you [DATE] 11:09:20 AM" at bounding box center [306, 131] width 149 height 22
click at [250, 108] on p "Hi [PERSON_NAME] this is [PERSON_NAME], Internet Director at Ourisman CDJR of […" at bounding box center [306, 98] width 147 height 25
drag, startPoint x: 236, startPoint y: 124, endPoint x: 294, endPoint y: 137, distance: 59.9
click at [294, 137] on div "Already purchased thank you [DATE] 11:09:20 AM" at bounding box center [270, 131] width 74 height 20
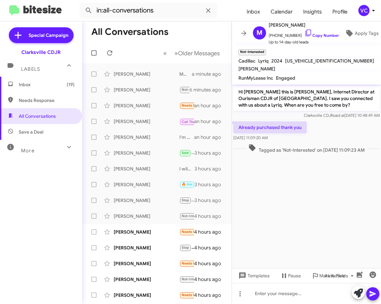
copy div "Already purchased thank you [DATE] 11:09:20 AM"
click at [291, 208] on cdk-virtual-scroll-viewport "Hi [PERSON_NAME] this is [PERSON_NAME], Internet Director at Ourisman CDJR of […" at bounding box center [306, 175] width 149 height 183
click at [133, 235] on div "[PERSON_NAME]" at bounding box center [147, 231] width 66 height 7
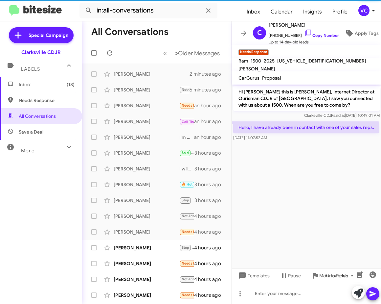
click at [311, 181] on cdk-virtual-scroll-viewport "Hi [PERSON_NAME] this is [PERSON_NAME], Internet Director at Ourisman CDJR of […" at bounding box center [306, 175] width 149 height 183
click at [313, 147] on cdk-virtual-scroll-viewport "Hi [PERSON_NAME] this is [PERSON_NAME], Internet Director at Ourisman CDJR of […" at bounding box center [306, 175] width 149 height 183
click at [323, 158] on cdk-virtual-scroll-viewport "Hi [PERSON_NAME] this is [PERSON_NAME], Internet Director at Ourisman CDJR of […" at bounding box center [306, 175] width 149 height 183
click at [321, 159] on cdk-virtual-scroll-viewport "Hi [PERSON_NAME] this is [PERSON_NAME], Internet Director at Ourisman CDJR of […" at bounding box center [306, 175] width 149 height 183
click at [311, 33] on link "Copy Number" at bounding box center [322, 35] width 35 height 5
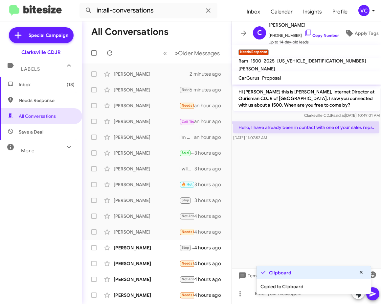
click at [292, 209] on cdk-virtual-scroll-viewport "Hi [PERSON_NAME] this is [PERSON_NAME], Internet Director at Ourisman CDJR of […" at bounding box center [306, 175] width 149 height 183
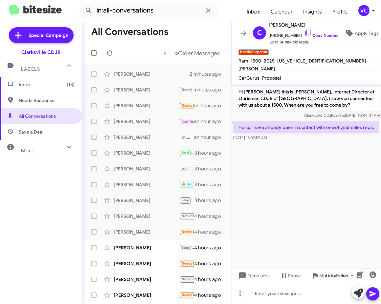
click at [336, 171] on cdk-virtual-scroll-viewport "Hi [PERSON_NAME] this is [PERSON_NAME], Internet Director at Ourisman CDJR of […" at bounding box center [306, 175] width 149 height 183
click at [370, 195] on cdk-virtual-scroll-viewport "Hi [PERSON_NAME] this is [PERSON_NAME], Internet Director at Ourisman CDJR of […" at bounding box center [306, 175] width 149 height 183
click at [301, 170] on cdk-virtual-scroll-viewport "Hi [PERSON_NAME] this is [PERSON_NAME], Internet Director at Ourisman CDJR of […" at bounding box center [306, 175] width 149 height 183
drag, startPoint x: 346, startPoint y: 204, endPoint x: 360, endPoint y: 159, distance: 46.9
click at [346, 202] on cdk-virtual-scroll-viewport "Hi [PERSON_NAME] this is [PERSON_NAME], Internet Director at Ourisman CDJR of […" at bounding box center [306, 175] width 149 height 183
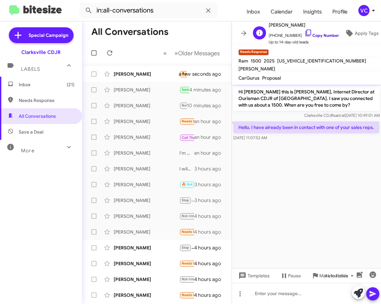
click at [316, 34] on link "Copy Number" at bounding box center [322, 35] width 35 height 5
drag, startPoint x: 283, startPoint y: 228, endPoint x: 287, endPoint y: 238, distance: 10.0
click at [283, 226] on cdk-virtual-scroll-viewport "Hi [PERSON_NAME] this is [PERSON_NAME], Internet Director at Ourisman CDJR of […" at bounding box center [306, 175] width 149 height 183
click at [289, 294] on div at bounding box center [306, 293] width 149 height 21
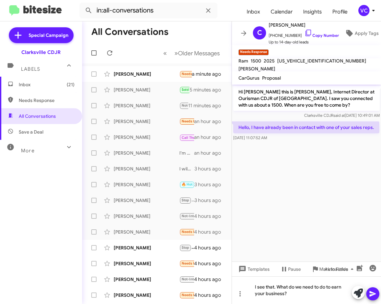
click at [373, 296] on icon at bounding box center [373, 294] width 8 height 8
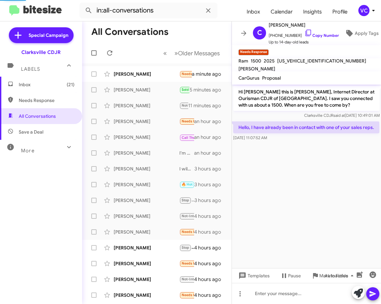
click at [325, 204] on cdk-virtual-scroll-viewport "Hi [PERSON_NAME] this is [PERSON_NAME], Internet Director at Ourisman CDJR of […" at bounding box center [306, 175] width 149 height 183
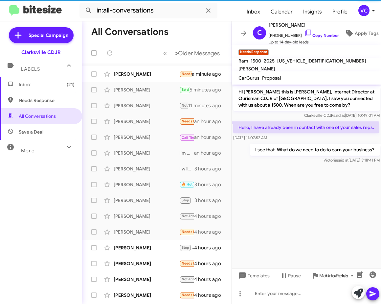
click at [310, 201] on cdk-virtual-scroll-viewport "Hi [PERSON_NAME] this is [PERSON_NAME], Internet Director at Ourisman CDJR of […" at bounding box center [306, 175] width 149 height 183
click at [311, 201] on cdk-virtual-scroll-viewport "Hi [PERSON_NAME] this is [PERSON_NAME], Internet Director at Ourisman CDJR of […" at bounding box center [306, 175] width 149 height 183
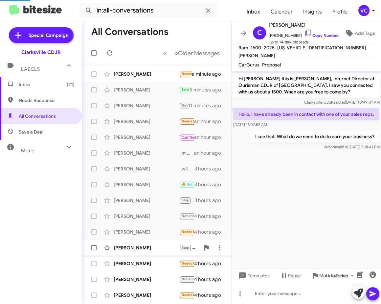
click at [139, 246] on div "[PERSON_NAME]" at bounding box center [147, 247] width 66 height 7
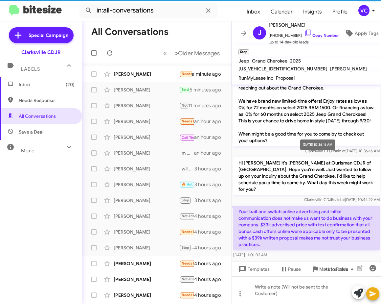
scroll to position [20, 0]
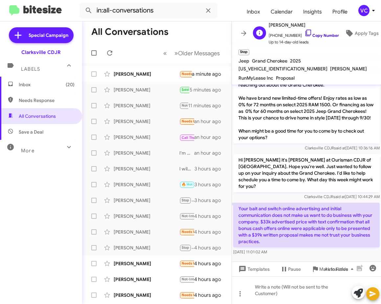
click at [324, 33] on link "Copy Number" at bounding box center [322, 35] width 35 height 5
click at [279, 225] on p "Your bait and switch online advertising and initial communication does not make…" at bounding box center [306, 224] width 147 height 45
click at [327, 185] on div "[DATE] 10:44:29 AM" at bounding box center [315, 183] width 35 height 11
click at [244, 199] on div "Clarksville CDJR said at [DATE] 10:44:29 AM" at bounding box center [306, 196] width 147 height 7
drag, startPoint x: 237, startPoint y: 207, endPoint x: 314, endPoint y: 253, distance: 90.0
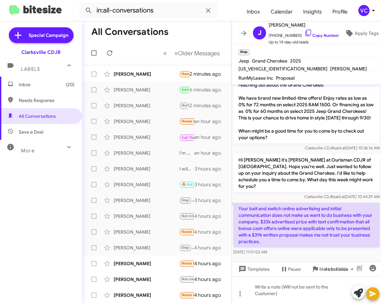
click at [314, 253] on div "Your bait and switch online advertising and initial communication does not make…" at bounding box center [306, 228] width 147 height 53
copy div "Your bait and switch online advertising and initial communication does not make…"
click at [346, 164] on p "Hi [PERSON_NAME] it's [PERSON_NAME] at Ourisman CDJR of [GEOGRAPHIC_DATA]. Hope…" at bounding box center [306, 173] width 147 height 38
click at [150, 265] on div "[PERSON_NAME]" at bounding box center [147, 263] width 66 height 7
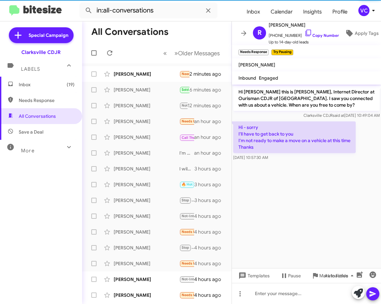
click at [362, 176] on cdk-virtual-scroll-viewport "Hi [PERSON_NAME] this is [PERSON_NAME], Internet Director at Ourisman CDJR of […" at bounding box center [306, 175] width 149 height 183
click at [289, 168] on cdk-virtual-scroll-viewport "Hi [PERSON_NAME] this is [PERSON_NAME], Internet Director at Ourisman CDJR of […" at bounding box center [306, 175] width 149 height 183
drag, startPoint x: 344, startPoint y: 216, endPoint x: 327, endPoint y: 177, distance: 42.1
click at [343, 216] on cdk-virtual-scroll-viewport "Hi [PERSON_NAME] this is [PERSON_NAME], Internet Director at Ourisman CDJR of […" at bounding box center [306, 175] width 149 height 183
click at [321, 29] on span "[PHONE_NUMBER] Copy Number" at bounding box center [304, 34] width 70 height 10
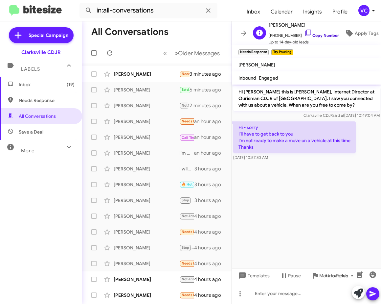
click at [320, 33] on link "Copy Number" at bounding box center [322, 35] width 35 height 5
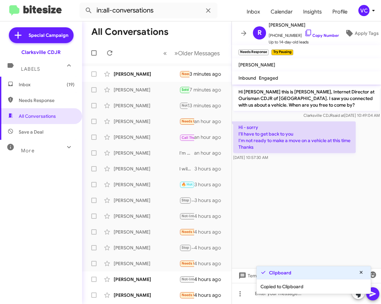
click at [302, 201] on cdk-virtual-scroll-viewport "Hi [PERSON_NAME] this is [PERSON_NAME], Internet Director at Ourisman CDJR of […" at bounding box center [306, 175] width 149 height 183
click at [315, 196] on cdk-virtual-scroll-viewport "Hi [PERSON_NAME] this is [PERSON_NAME], Internet Director at Ourisman CDJR of […" at bounding box center [306, 175] width 149 height 183
click at [315, 33] on link "Copy Number" at bounding box center [322, 35] width 35 height 5
click at [298, 198] on cdk-virtual-scroll-viewport "Hi [PERSON_NAME] this is [PERSON_NAME], Internet Director at Ourisman CDJR of […" at bounding box center [306, 175] width 149 height 183
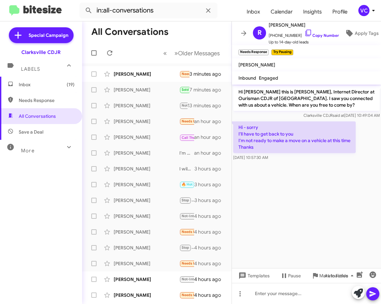
click at [240, 115] on div "Clarksville CDJR said at [DATE] 10:49:04 AM" at bounding box center [306, 115] width 147 height 7
drag, startPoint x: 237, startPoint y: 129, endPoint x: 303, endPoint y: 164, distance: 75.0
click at [303, 164] on cdk-virtual-scroll-viewport "Hi [PERSON_NAME] this is [PERSON_NAME], Internet Director at Ourisman CDJR of […" at bounding box center [306, 175] width 149 height 183
copy div "Hi - sorry I'll have to get back to you I'm not ready to make a move on a vehic…"
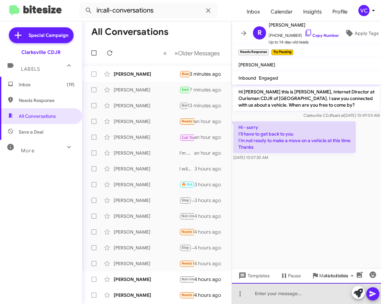
drag, startPoint x: 293, startPoint y: 295, endPoint x: 291, endPoint y: 285, distance: 10.8
click at [294, 296] on div at bounding box center [306, 293] width 149 height 21
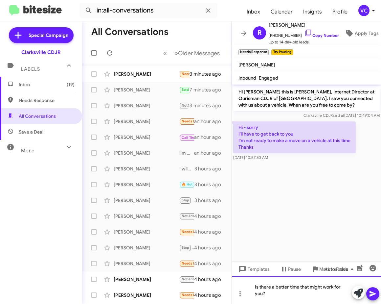
click at [300, 293] on div "Is there a better time that might work for you?" at bounding box center [306, 290] width 149 height 28
click at [284, 296] on div "Is there a better time that might work for you?" at bounding box center [306, 290] width 149 height 28
click at [313, 296] on div "Is there a better time that might work for you?" at bounding box center [306, 290] width 149 height 28
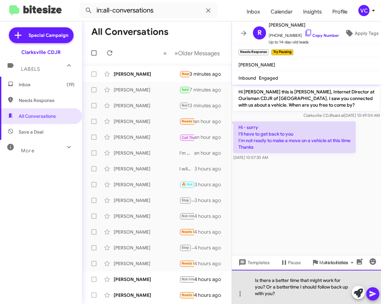
click at [290, 287] on div "Is there a better time that might work for you? Or a bettertime I should follow…" at bounding box center [306, 286] width 149 height 34
click at [308, 300] on div "Is there a better time that might work for you? Or a better time I should follo…" at bounding box center [306, 286] width 149 height 34
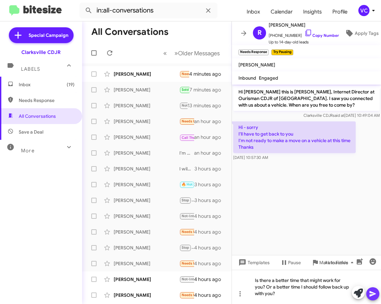
click at [368, 294] on button at bounding box center [372, 293] width 13 height 13
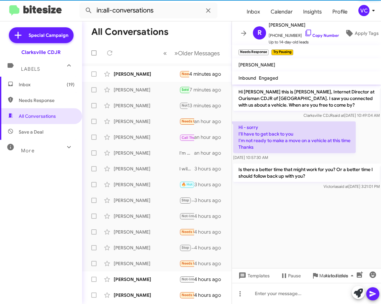
click at [285, 213] on cdk-virtual-scroll-viewport "Hi [PERSON_NAME] this is [PERSON_NAME], Internet Director at Ourisman CDJR of […" at bounding box center [306, 175] width 149 height 183
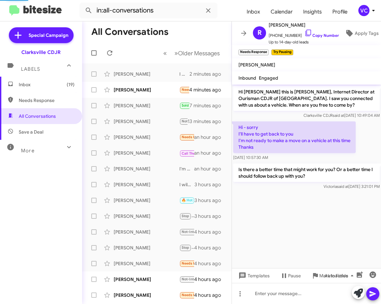
click at [139, 35] on h1 "All Conversations" at bounding box center [129, 32] width 77 height 11
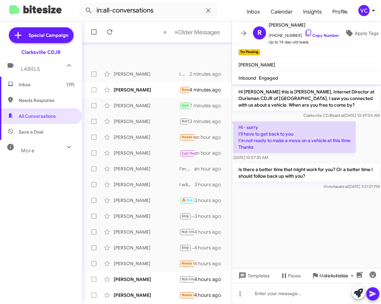
scroll to position [78, 0]
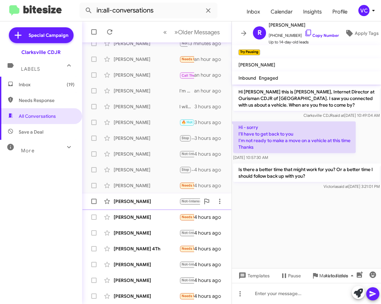
click at [131, 207] on div "[PERSON_NAME] Not-Interested No longer in the market 4 hours ago" at bounding box center [156, 201] width 139 height 13
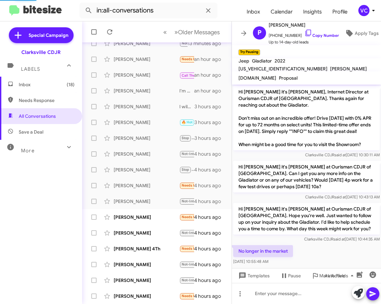
scroll to position [25, 0]
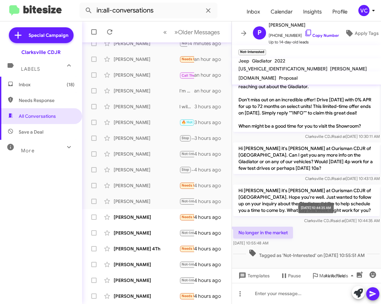
click at [346, 223] on div "Clarksville CDJR said at [DATE] 10:44:35 AM" at bounding box center [306, 220] width 147 height 7
click at [324, 33] on link "Copy Number" at bounding box center [322, 35] width 35 height 5
click at [323, 236] on div "No longer in the market [DATE] 10:55:48 AM" at bounding box center [306, 236] width 149 height 22
click at [313, 229] on div "No longer in the market [DATE] 10:55:48 AM" at bounding box center [306, 236] width 149 height 22
click at [248, 231] on p "No longer in the market" at bounding box center [263, 232] width 60 height 12
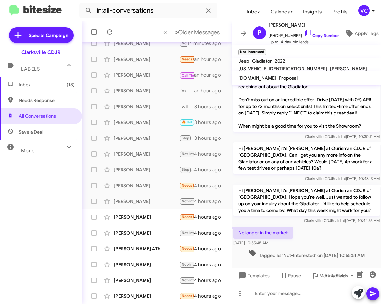
click at [249, 231] on p "No longer in the market" at bounding box center [263, 232] width 60 height 12
click at [242, 221] on div "Clarksville CDJR said at [DATE] 10:44:35 AM" at bounding box center [306, 220] width 147 height 7
drag, startPoint x: 238, startPoint y: 230, endPoint x: 290, endPoint y: 244, distance: 54.3
click at [290, 244] on div "No longer in the market [DATE] 10:55:48 AM" at bounding box center [263, 236] width 60 height 20
drag, startPoint x: 272, startPoint y: 235, endPoint x: 251, endPoint y: 215, distance: 28.8
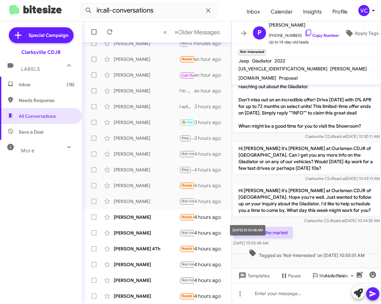
click at [254, 204] on p "Hi [PERSON_NAME] it's [PERSON_NAME] at Ourisman CDJR of [GEOGRAPHIC_DATA]. Hope…" at bounding box center [306, 200] width 147 height 32
drag, startPoint x: 237, startPoint y: 231, endPoint x: 290, endPoint y: 244, distance: 54.7
click at [290, 244] on div "No longer in the market [DATE] 10:55:48 AM" at bounding box center [263, 236] width 60 height 20
copy div "No longer in the market [DATE] 10:55:48 AM"
click at [343, 236] on div "No longer in the market [DATE] 10:55:48 AM" at bounding box center [306, 236] width 149 height 22
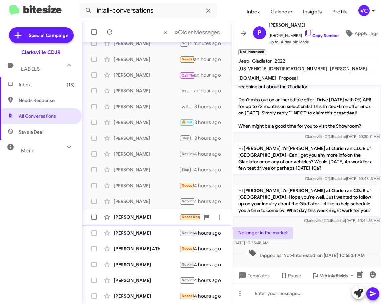
click at [144, 214] on div "[PERSON_NAME]" at bounding box center [147, 217] width 66 height 7
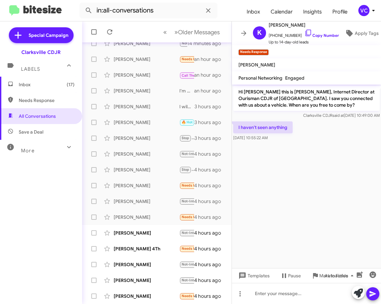
drag, startPoint x: 360, startPoint y: 172, endPoint x: 355, endPoint y: 134, distance: 38.1
click at [360, 172] on cdk-virtual-scroll-viewport "Hi [PERSON_NAME] this is [PERSON_NAME], Internet Director at Ourisman CDJR of […" at bounding box center [306, 175] width 149 height 183
click at [323, 35] on link "Copy Number" at bounding box center [322, 35] width 35 height 5
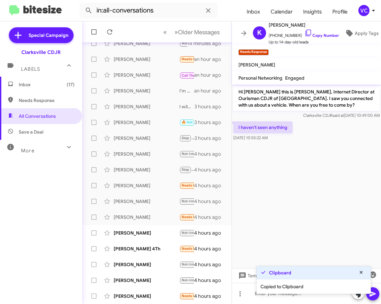
click at [304, 177] on cdk-virtual-scroll-viewport "Hi [PERSON_NAME] this is [PERSON_NAME], Internet Director at Ourisman CDJR of […" at bounding box center [306, 175] width 149 height 183
click at [310, 176] on cdk-virtual-scroll-viewport "Hi [PERSON_NAME] this is [PERSON_NAME], Internet Director at Ourisman CDJR of […" at bounding box center [306, 175] width 149 height 183
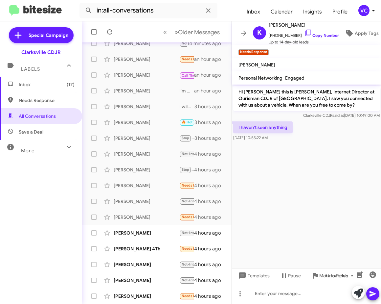
click at [300, 197] on cdk-virtual-scroll-viewport "Hi [PERSON_NAME] this is [PERSON_NAME], Internet Director at Ourisman CDJR of […" at bounding box center [306, 175] width 149 height 183
click at [310, 195] on cdk-virtual-scroll-viewport "Hi [PERSON_NAME] this is [PERSON_NAME], Internet Director at Ourisman CDJR of […" at bounding box center [306, 175] width 149 height 183
click at [345, 185] on cdk-virtual-scroll-viewport "Hi [PERSON_NAME] this is [PERSON_NAME], Internet Director at Ourisman CDJR of […" at bounding box center [306, 175] width 149 height 183
click at [295, 180] on cdk-virtual-scroll-viewport "Hi [PERSON_NAME] this is [PERSON_NAME], Internet Director at Ourisman CDJR of […" at bounding box center [306, 175] width 149 height 183
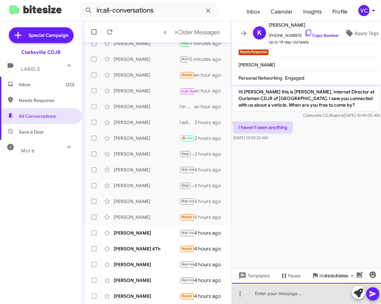
click at [306, 297] on div at bounding box center [306, 293] width 149 height 21
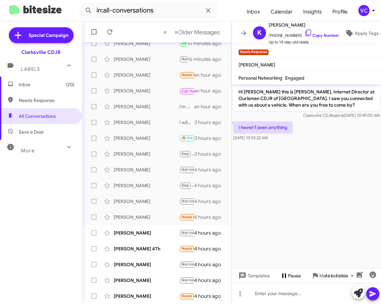
drag, startPoint x: 267, startPoint y: 198, endPoint x: 281, endPoint y: 277, distance: 80.6
click at [267, 198] on cdk-virtual-scroll-viewport "Hi [PERSON_NAME] this is [PERSON_NAME], Internet Director at Ourisman CDJR of […" at bounding box center [306, 175] width 149 height 183
click at [286, 296] on div at bounding box center [306, 293] width 149 height 21
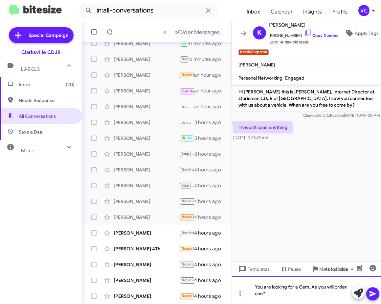
click at [290, 298] on div "You are looking for a Gem. Ae you will order one?" at bounding box center [306, 290] width 149 height 28
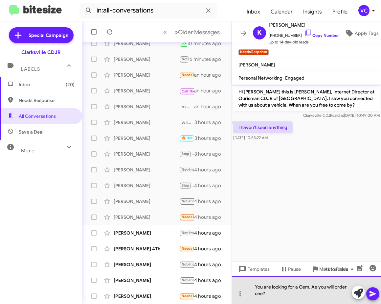
click at [316, 286] on div "You are looking for a Gem. Ae you will order one?" at bounding box center [306, 290] width 149 height 28
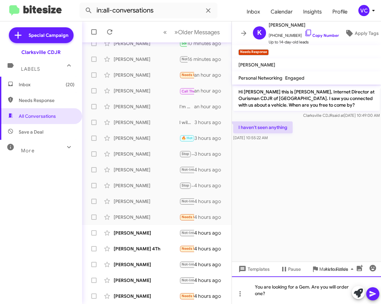
click at [285, 297] on div "You are looking for a Gem. Are you will order one?" at bounding box center [306, 290] width 149 height 28
click at [373, 295] on icon at bounding box center [373, 294] width 8 height 8
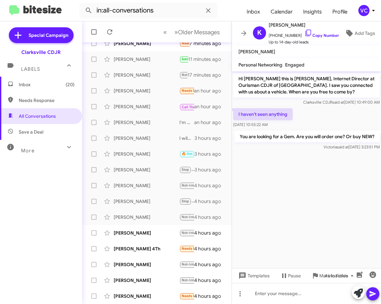
click at [297, 204] on cdk-virtual-scroll-viewport "Hi [PERSON_NAME] this is [PERSON_NAME], Internet Director at Ourisman CDJR of […" at bounding box center [306, 169] width 149 height 197
click at [295, 203] on cdk-virtual-scroll-viewport "Hi [PERSON_NAME] this is [PERSON_NAME], Internet Director at Ourisman CDJR of […" at bounding box center [306, 169] width 149 height 197
click at [149, 233] on div "[PERSON_NAME]" at bounding box center [147, 232] width 66 height 7
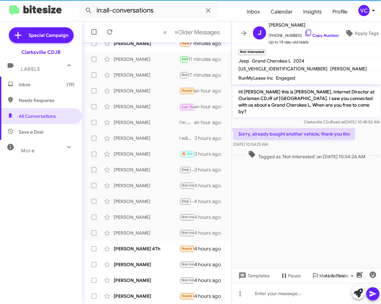
click at [310, 210] on cdk-virtual-scroll-viewport "Hi [PERSON_NAME] this is [PERSON_NAME], Internet Director at Ourisman CDJR of […" at bounding box center [306, 175] width 149 height 183
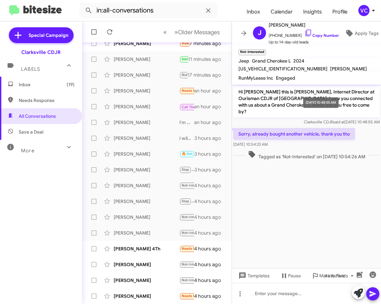
click at [343, 93] on mat-tooltip-component "[DATE] 10:48:55 AM" at bounding box center [321, 103] width 45 height 20
click at [322, 33] on link "Copy Number" at bounding box center [322, 35] width 35 height 5
drag, startPoint x: 288, startPoint y: 204, endPoint x: 299, endPoint y: 205, distance: 10.8
click at [293, 204] on cdk-virtual-scroll-viewport "Hi [PERSON_NAME] this is [PERSON_NAME], Internet Director at Ourisman CDJR of […" at bounding box center [306, 175] width 149 height 183
click at [326, 195] on cdk-virtual-scroll-viewport "Hi [PERSON_NAME] this is [PERSON_NAME], Internet Director at Ourisman CDJR of […" at bounding box center [306, 175] width 149 height 183
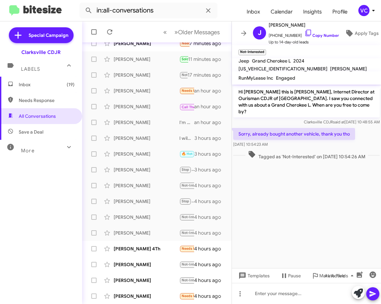
click at [328, 196] on cdk-virtual-scroll-viewport "Hi [PERSON_NAME] this is [PERSON_NAME], Internet Director at Ourisman CDJR of […" at bounding box center [306, 175] width 149 height 183
click at [246, 119] on div "Clarksville CDJR said at [DATE] 10:48:55 AM" at bounding box center [306, 122] width 147 height 7
drag, startPoint x: 237, startPoint y: 120, endPoint x: 312, endPoint y: 139, distance: 77.2
click at [312, 139] on div "Sorry, already bought another vehicle, thank you tho [DATE] 10:54:23 AM" at bounding box center [306, 138] width 149 height 22
copy div "Sorry, already bought another vehicle, thank you tho [DATE] 10:54:23 AM"
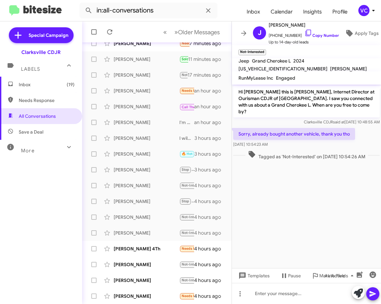
click at [296, 223] on cdk-virtual-scroll-viewport "Hi [PERSON_NAME] this is [PERSON_NAME], Internet Director at Ourisman CDJR of […" at bounding box center [306, 175] width 149 height 183
click at [136, 249] on div "[PERSON_NAME] 4Th" at bounding box center [147, 248] width 66 height 7
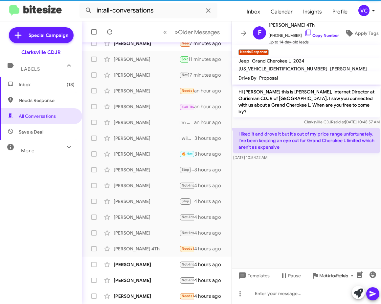
click at [353, 222] on cdk-virtual-scroll-viewport "Hi [PERSON_NAME] this is [PERSON_NAME], Internet Director at Ourisman CDJR of […" at bounding box center [306, 175] width 149 height 183
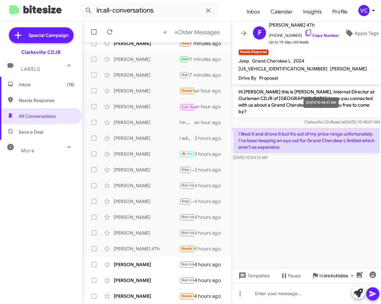
drag, startPoint x: 324, startPoint y: 107, endPoint x: 323, endPoint y: 44, distance: 63.1
click at [322, 106] on mat-tooltip-component "[DATE] 10:48:57 AM" at bounding box center [321, 103] width 44 height 20
click at [324, 33] on link "Copy Number" at bounding box center [322, 35] width 35 height 5
copy div "2"
click at [292, 219] on cdk-virtual-scroll-viewport "Hi [PERSON_NAME] this is [PERSON_NAME], Internet Director at Ourisman CDJR of […" at bounding box center [306, 175] width 149 height 183
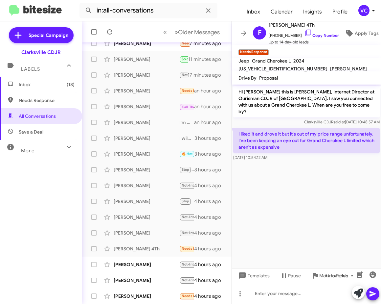
click at [255, 119] on div "Clarksville CDJR said at [DATE] 10:48:57 AM" at bounding box center [306, 122] width 147 height 7
click at [290, 212] on cdk-virtual-scroll-viewport "Hi [PERSON_NAME] this is [PERSON_NAME], Internet Director at Ourisman CDJR of […" at bounding box center [306, 175] width 149 height 183
click at [291, 205] on cdk-virtual-scroll-viewport "Hi [PERSON_NAME] this is [PERSON_NAME], Internet Director at Ourisman CDJR of […" at bounding box center [306, 175] width 149 height 183
click at [263, 109] on p "Hi [PERSON_NAME] this is [PERSON_NAME], Internet Director at Ourisman CDJR of […" at bounding box center [306, 102] width 147 height 32
drag, startPoint x: 239, startPoint y: 128, endPoint x: 321, endPoint y: 158, distance: 87.7
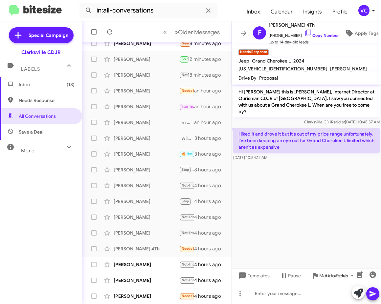
click at [321, 158] on cdk-virtual-scroll-viewport "Hi [PERSON_NAME] this is [PERSON_NAME], Internet Director at Ourisman CDJR of […" at bounding box center [306, 175] width 149 height 183
copy div "I liked it and drove it but it's out of my price range unfortunately. I've been…"
click at [354, 197] on cdk-virtual-scroll-viewport "Hi [PERSON_NAME] this is [PERSON_NAME], Internet Director at Ourisman CDJR of […" at bounding box center [306, 175] width 149 height 183
click at [308, 295] on div at bounding box center [306, 293] width 149 height 21
click at [378, 293] on button at bounding box center [372, 293] width 13 height 13
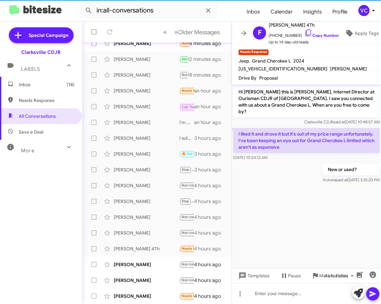
click at [321, 217] on cdk-virtual-scroll-viewport "Hi [PERSON_NAME] this is [PERSON_NAME], Internet Director at Ourisman CDJR of […" at bounding box center [306, 175] width 149 height 183
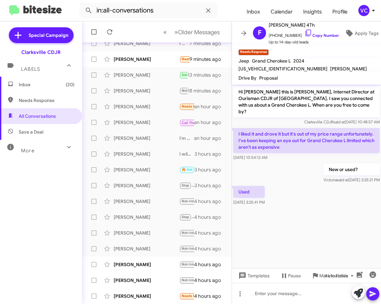
drag, startPoint x: 341, startPoint y: 213, endPoint x: 338, endPoint y: 216, distance: 4.7
click at [341, 213] on cdk-virtual-scroll-viewport "Hi [PERSON_NAME] this is [PERSON_NAME], Internet Director at Ourisman CDJR of […" at bounding box center [306, 175] width 149 height 183
click at [289, 230] on cdk-virtual-scroll-viewport "Hi [PERSON_NAME] this is [PERSON_NAME], Internet Director at Ourisman CDJR of […" at bounding box center [306, 175] width 149 height 183
drag, startPoint x: 311, startPoint y: 244, endPoint x: 310, endPoint y: 249, distance: 5.4
click at [311, 244] on cdk-virtual-scroll-viewport "Hi [PERSON_NAME] this is [PERSON_NAME], Internet Director at Ourisman CDJR of […" at bounding box center [306, 175] width 149 height 183
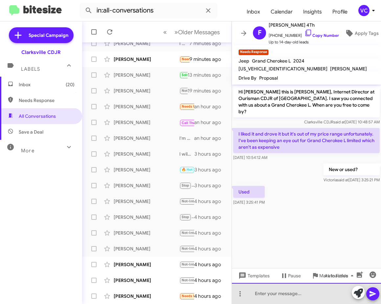
drag, startPoint x: 284, startPoint y: 298, endPoint x: 281, endPoint y: 301, distance: 4.7
click at [284, 298] on div at bounding box center [306, 293] width 149 height 21
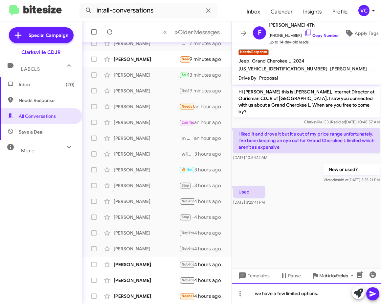
click at [322, 292] on div "we have a few limited options." at bounding box center [306, 293] width 149 height 21
click at [323, 293] on div "we have a few limited options." at bounding box center [306, 293] width 149 height 21
click at [258, 294] on div "we have a few limited options." at bounding box center [306, 293] width 149 height 21
click at [331, 296] on div "We have a few limited options." at bounding box center [306, 293] width 149 height 21
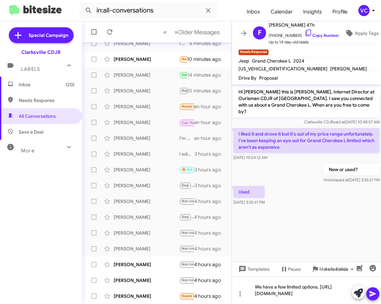
click at [373, 293] on icon at bounding box center [373, 294] width 6 height 6
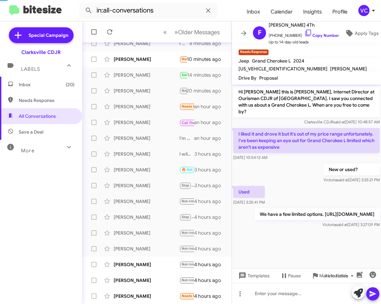
click at [337, 191] on div "Used [DATE] 3:25:41 PM" at bounding box center [306, 195] width 149 height 22
click at [267, 155] on span "[DATE] 10:54:12 AM" at bounding box center [250, 157] width 34 height 5
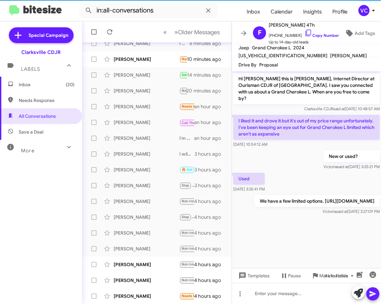
click at [306, 183] on div "Used [DATE] 3:25:41 PM" at bounding box center [306, 182] width 149 height 22
click at [302, 164] on div "New or used? [PERSON_NAME] said at [DATE] 3:25:21 PM" at bounding box center [306, 160] width 149 height 22
click at [296, 151] on div "New or used? [PERSON_NAME] said at [DATE] 3:25:21 PM" at bounding box center [306, 160] width 149 height 22
click at [302, 171] on div "Used [DATE] 3:25:41 PM" at bounding box center [306, 182] width 149 height 22
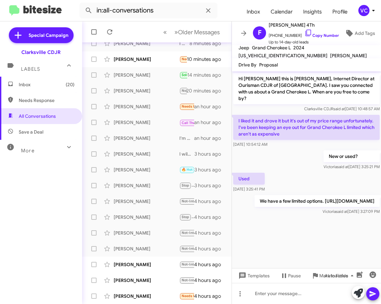
click at [304, 265] on cdk-virtual-scroll-viewport "Hi [PERSON_NAME] this is [PERSON_NAME], Internet Director at Ourisman CDJR of […" at bounding box center [306, 169] width 149 height 197
click at [338, 174] on div "Used [DATE] 3:25:41 PM" at bounding box center [306, 182] width 149 height 22
click at [316, 164] on div "New or used? [PERSON_NAME] said at [DATE] 3:25:21 PM" at bounding box center [306, 160] width 149 height 22
click at [307, 250] on cdk-virtual-scroll-viewport "Hi [PERSON_NAME] this is [PERSON_NAME], Internet Director at Ourisman CDJR of […" at bounding box center [306, 169] width 149 height 197
click at [332, 181] on div "Used [DATE] 3:25:41 PM" at bounding box center [306, 182] width 149 height 22
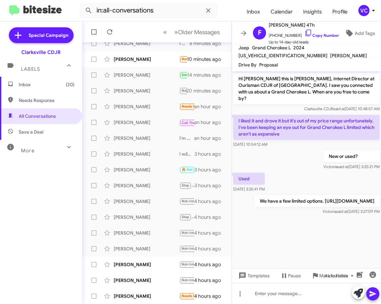
click at [343, 224] on div at bounding box center [306, 220] width 149 height 8
click at [314, 185] on div "Used [DATE] 3:25:41 PM" at bounding box center [306, 182] width 149 height 22
click at [298, 247] on cdk-virtual-scroll-viewport "Hi [PERSON_NAME] this is [PERSON_NAME], Internet Director at Ourisman CDJR of […" at bounding box center [306, 169] width 149 height 197
drag, startPoint x: 325, startPoint y: 192, endPoint x: 289, endPoint y: 105, distance: 94.2
click at [325, 195] on p "We have a few limited options. [URL][DOMAIN_NAME]" at bounding box center [317, 201] width 125 height 12
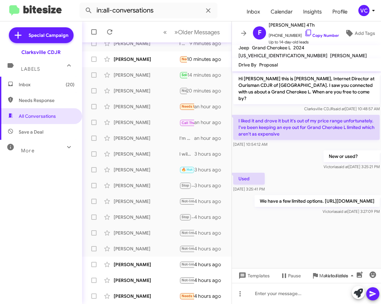
drag, startPoint x: 301, startPoint y: 252, endPoint x: 305, endPoint y: 242, distance: 11.2
click at [302, 252] on cdk-virtual-scroll-viewport "Hi [PERSON_NAME] this is [PERSON_NAME], Internet Director at Ourisman CDJR of […" at bounding box center [306, 169] width 149 height 197
click at [324, 164] on span "[PERSON_NAME] said at [DATE] 3:25:21 PM" at bounding box center [352, 166] width 56 height 5
click at [130, 271] on span "[PERSON_NAME] Not-Interested I am out of state. I also believe you already sold…" at bounding box center [157, 264] width 150 height 16
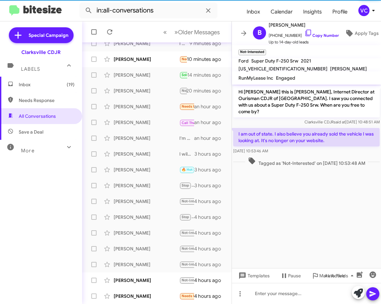
drag, startPoint x: 307, startPoint y: 201, endPoint x: 307, endPoint y: 196, distance: 5.3
click at [307, 201] on cdk-virtual-scroll-viewport "Hi [PERSON_NAME] this is [PERSON_NAME], Internet Director at Ourisman CDJR of […" at bounding box center [306, 175] width 149 height 183
drag, startPoint x: 263, startPoint y: 110, endPoint x: 254, endPoint y: 116, distance: 10.7
click at [263, 109] on div "Hi [PERSON_NAME] this is [PERSON_NAME], Internet Director at Ourisman CDJR of […" at bounding box center [306, 105] width 147 height 39
click at [261, 111] on div "Hi [PERSON_NAME] this is [PERSON_NAME], Internet Director at Ourisman CDJR of […" at bounding box center [306, 105] width 147 height 39
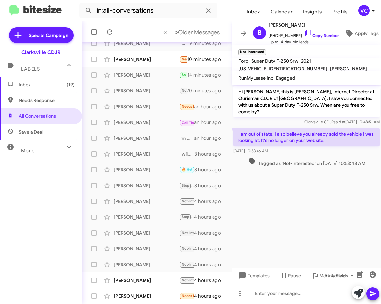
click at [356, 217] on cdk-virtual-scroll-viewport "Hi [PERSON_NAME] this is [PERSON_NAME], Internet Director at Ourisman CDJR of […" at bounding box center [306, 175] width 149 height 183
drag, startPoint x: 305, startPoint y: 197, endPoint x: 301, endPoint y: 192, distance: 6.6
click at [305, 197] on cdk-virtual-scroll-viewport "Hi [PERSON_NAME] this is [PERSON_NAME], Internet Director at Ourisman CDJR of […" at bounding box center [306, 175] width 149 height 183
click at [308, 199] on cdk-virtual-scroll-viewport "Hi [PERSON_NAME] this is [PERSON_NAME], Internet Director at Ourisman CDJR of […" at bounding box center [306, 175] width 149 height 183
drag, startPoint x: 346, startPoint y: 196, endPoint x: 296, endPoint y: 167, distance: 57.6
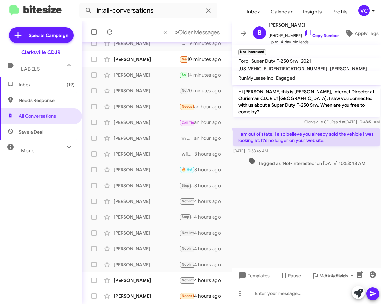
click at [348, 196] on cdk-virtual-scroll-viewport "Hi [PERSON_NAME] this is [PERSON_NAME], Internet Director at Ourisman CDJR of […" at bounding box center [306, 175] width 149 height 183
click at [319, 33] on link "Copy Number" at bounding box center [322, 35] width 35 height 5
drag, startPoint x: 278, startPoint y: 227, endPoint x: 256, endPoint y: 258, distance: 38.4
click at [278, 227] on cdk-virtual-scroll-viewport "Hi [PERSON_NAME] this is [PERSON_NAME], Internet Director at Ourisman CDJR of […" at bounding box center [306, 175] width 149 height 183
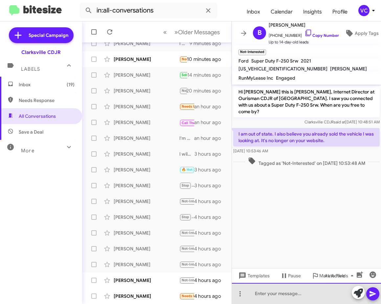
click at [272, 294] on div at bounding box center [306, 293] width 149 height 21
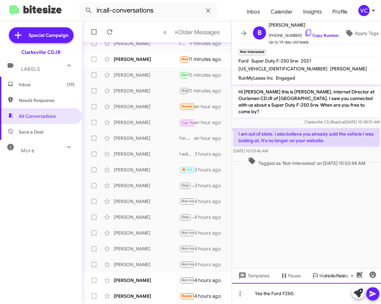
click at [308, 297] on div "Yes the Ford F250." at bounding box center [306, 293] width 149 height 21
click at [373, 294] on icon at bounding box center [373, 294] width 6 height 6
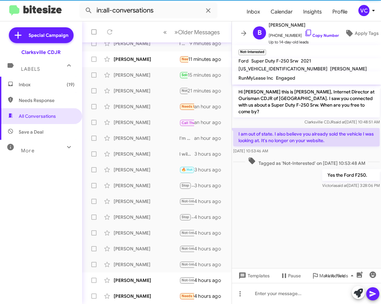
click at [304, 217] on cdk-virtual-scroll-viewport "Hi [PERSON_NAME] this is [PERSON_NAME], Internet Director at Ourisman CDJR of […" at bounding box center [306, 175] width 149 height 183
click at [317, 221] on cdk-virtual-scroll-viewport "Hi [PERSON_NAME] this is [PERSON_NAME], Internet Director at Ourisman CDJR of […" at bounding box center [306, 175] width 149 height 183
drag, startPoint x: 283, startPoint y: 174, endPoint x: 297, endPoint y: 211, distance: 39.7
click at [283, 174] on div "Yes the Ford F250. [PERSON_NAME] said at [DATE] 3:28:06 PM" at bounding box center [306, 179] width 149 height 22
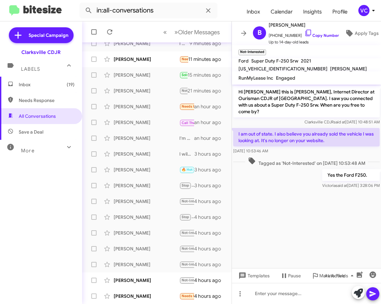
click at [297, 211] on cdk-virtual-scroll-viewport "Hi [PERSON_NAME] this is [PERSON_NAME], Internet Director at Ourisman CDJR of […" at bounding box center [306, 175] width 149 height 183
click at [289, 228] on cdk-virtual-scroll-viewport "Hi [PERSON_NAME] this is [PERSON_NAME], Internet Director at Ourisman CDJR of […" at bounding box center [306, 175] width 149 height 183
click at [164, 278] on div "[PERSON_NAME]" at bounding box center [147, 280] width 66 height 7
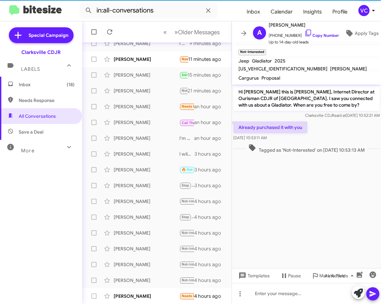
click at [322, 124] on div "Already purchased it with you [DATE] 10:53:11 AM" at bounding box center [306, 131] width 149 height 22
click at [316, 35] on link "Copy Number" at bounding box center [322, 35] width 35 height 5
click at [329, 207] on cdk-virtual-scroll-viewport "Hi [PERSON_NAME] this is [PERSON_NAME], Internet Director at Ourisman CDJR of […" at bounding box center [306, 175] width 149 height 183
click at [317, 124] on div "Already purchased it with you [DATE] 10:53:11 AM" at bounding box center [306, 131] width 149 height 22
click at [311, 207] on cdk-virtual-scroll-viewport "Hi [PERSON_NAME] this is [PERSON_NAME], Internet Director at Ourisman CDJR of […" at bounding box center [306, 175] width 149 height 183
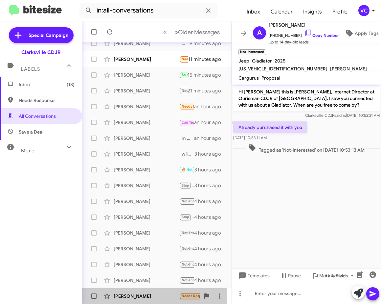
click at [143, 298] on div "[PERSON_NAME]" at bounding box center [147, 295] width 66 height 7
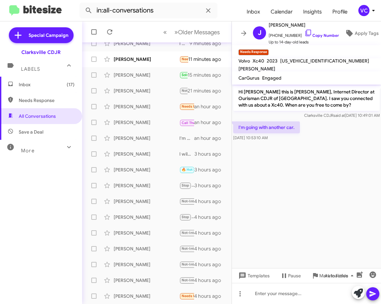
click at [304, 183] on cdk-virtual-scroll-viewport "Hi [PERSON_NAME] this is [PERSON_NAME], Internet Director at Ourisman CDJR of […" at bounding box center [306, 175] width 149 height 183
click at [268, 195] on cdk-virtual-scroll-viewport "Hi [PERSON_NAME] this is [PERSON_NAME], Internet Director at Ourisman CDJR of […" at bounding box center [306, 175] width 149 height 183
click at [135, 284] on div "[PERSON_NAME] Not-Interested Already purchased it with you 4 hours ago" at bounding box center [156, 279] width 139 height 13
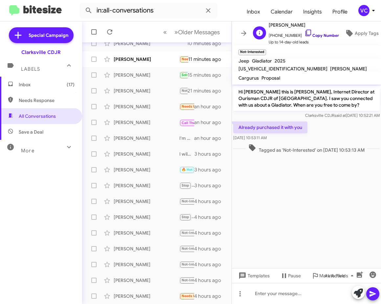
click at [320, 33] on link "Copy Number" at bounding box center [322, 35] width 35 height 5
click at [303, 299] on div at bounding box center [306, 293] width 149 height 21
click at [336, 196] on cdk-virtual-scroll-viewport "Hi [PERSON_NAME] this is [PERSON_NAME], Internet Director at Ourisman CDJR of […" at bounding box center [306, 175] width 149 height 183
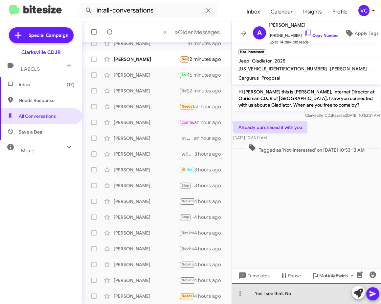
click at [300, 294] on div "Yes I see that. No" at bounding box center [306, 293] width 149 height 21
drag, startPoint x: 300, startPoint y: 294, endPoint x: 287, endPoint y: 294, distance: 13.8
click at [287, 294] on div "Yes I see that. No" at bounding box center [306, 293] width 149 height 21
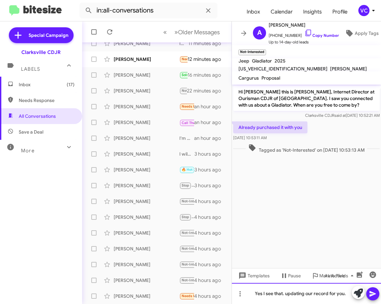
click at [377, 299] on div "Yes I see that. updating our record for you." at bounding box center [306, 293] width 149 height 21
click at [297, 214] on cdk-virtual-scroll-viewport "Hi [PERSON_NAME] this is [PERSON_NAME], Internet Director at Ourisman CDJR of […" at bounding box center [306, 175] width 149 height 183
click at [374, 294] on icon at bounding box center [373, 294] width 6 height 6
click at [322, 207] on cdk-virtual-scroll-viewport "Hi [PERSON_NAME] this is [PERSON_NAME], Internet Director at Ourisman CDJR of […" at bounding box center [306, 175] width 149 height 183
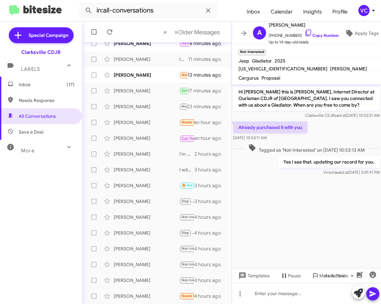
click at [348, 212] on cdk-virtual-scroll-viewport "Hi [PERSON_NAME] this is [PERSON_NAME], Internet Director at Ourisman CDJR of […" at bounding box center [306, 175] width 149 height 183
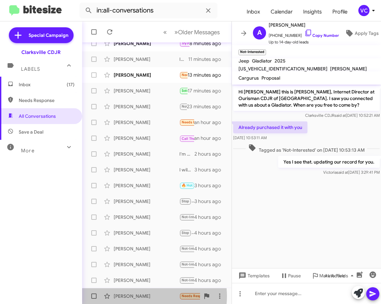
click at [148, 296] on div "[PERSON_NAME]" at bounding box center [147, 295] width 66 height 7
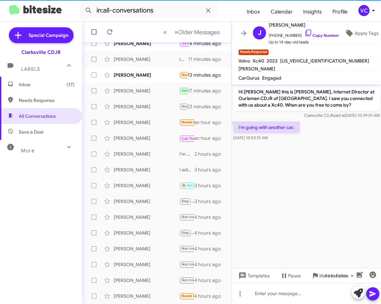
drag, startPoint x: 330, startPoint y: 213, endPoint x: 327, endPoint y: 193, distance: 19.9
click at [330, 213] on cdk-virtual-scroll-viewport "Hi [PERSON_NAME] this is [PERSON_NAME], Internet Director at Ourisman CDJR of […" at bounding box center [306, 175] width 149 height 183
drag, startPoint x: 331, startPoint y: 157, endPoint x: 324, endPoint y: 133, distance: 24.6
click at [334, 157] on cdk-virtual-scroll-viewport "Hi [PERSON_NAME] this is [PERSON_NAME], Internet Director at Ourisman CDJR of […" at bounding box center [306, 175] width 149 height 183
click at [311, 33] on link "Copy Number" at bounding box center [322, 35] width 35 height 5
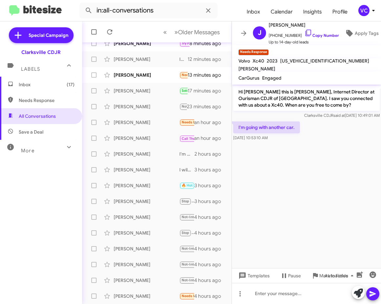
click at [320, 187] on cdk-virtual-scroll-viewport "Hi [PERSON_NAME] this is [PERSON_NAME], Internet Director at Ourisman CDJR of […" at bounding box center [306, 175] width 149 height 183
click at [325, 33] on link "Copy Number" at bounding box center [322, 35] width 35 height 5
drag, startPoint x: 354, startPoint y: 199, endPoint x: 156, endPoint y: 168, distance: 200.2
click at [355, 199] on cdk-virtual-scroll-viewport "Hi [PERSON_NAME] this is [PERSON_NAME], Internet Director at Ourisman CDJR of […" at bounding box center [306, 175] width 149 height 183
drag, startPoint x: 336, startPoint y: 178, endPoint x: 320, endPoint y: 299, distance: 121.3
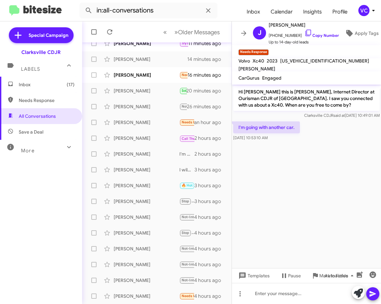
click at [336, 178] on cdk-virtual-scroll-viewport "Hi [PERSON_NAME] this is [PERSON_NAME], Internet Director at Ourisman CDJR of […" at bounding box center [306, 175] width 149 height 183
click at [298, 298] on div at bounding box center [306, 293] width 149 height 21
click at [266, 291] on div "Thanky ou for the update." at bounding box center [306, 293] width 149 height 21
click at [268, 293] on div "Thanky ou for the update." at bounding box center [306, 293] width 149 height 21
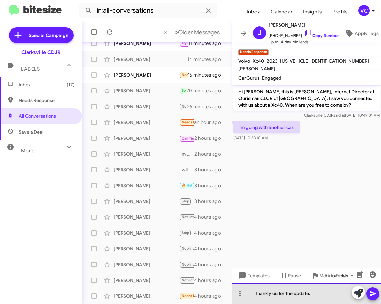
click at [273, 297] on div "Thank y ou for the update." at bounding box center [306, 293] width 149 height 21
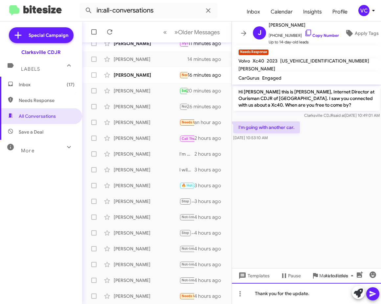
click at [320, 295] on div "Thank you for the update." at bounding box center [306, 293] width 149 height 21
click at [371, 290] on icon at bounding box center [373, 294] width 8 height 8
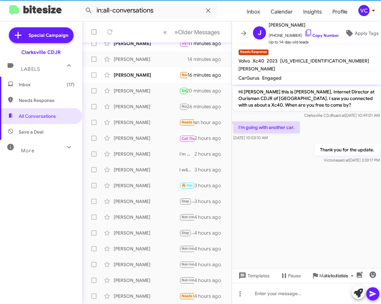
click at [276, 188] on cdk-virtual-scroll-viewport "Hi [PERSON_NAME] this is [PERSON_NAME], Internet Director at Ourisman CDJR of […" at bounding box center [306, 175] width 149 height 183
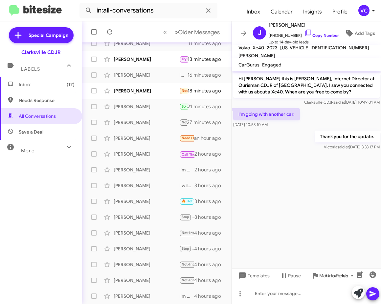
click at [325, 189] on cdk-virtual-scroll-viewport "Hi [PERSON_NAME] this is [PERSON_NAME], Internet Director at Ourisman CDJR of […" at bounding box center [306, 169] width 149 height 197
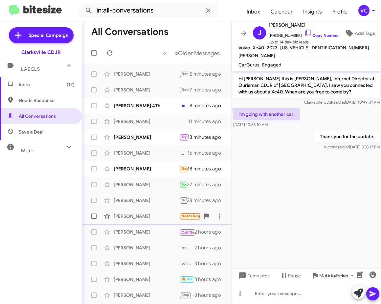
click at [154, 219] on div "[PERSON_NAME]" at bounding box center [147, 216] width 66 height 7
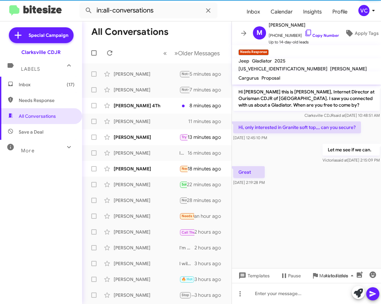
click at [307, 208] on cdk-virtual-scroll-viewport "Hi [PERSON_NAME] this is [PERSON_NAME], Internet Director at Ourisman CDJR of […" at bounding box center [306, 175] width 149 height 183
click at [258, 144] on div "Let me see if we can. [PERSON_NAME] said at [DATE] 2:15:09 PM" at bounding box center [306, 153] width 149 height 22
click at [312, 194] on cdk-virtual-scroll-viewport "Hi [PERSON_NAME] this is [PERSON_NAME], Internet Director at Ourisman CDJR of […" at bounding box center [306, 175] width 149 height 183
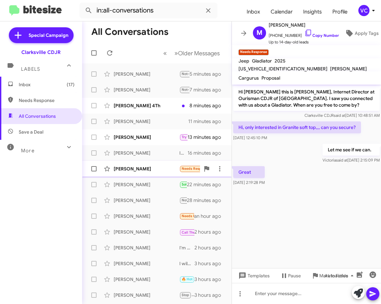
click at [129, 166] on div "[PERSON_NAME]" at bounding box center [147, 168] width 66 height 7
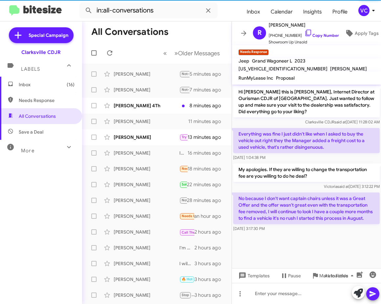
click at [325, 171] on p "My apologies. If they are willing to change the transportation fee are you will…" at bounding box center [306, 172] width 147 height 18
click at [260, 196] on p "No because I don't want captain chairs unless it was a Great Offer and the offe…" at bounding box center [306, 208] width 147 height 32
click at [264, 188] on div "[PERSON_NAME] said at [DATE] 3:12:22 PM" at bounding box center [306, 186] width 147 height 7
click at [265, 189] on div "[PERSON_NAME] said at [DATE] 3:12:22 PM" at bounding box center [306, 186] width 147 height 7
click at [321, 33] on link "Copy Number" at bounding box center [322, 35] width 35 height 5
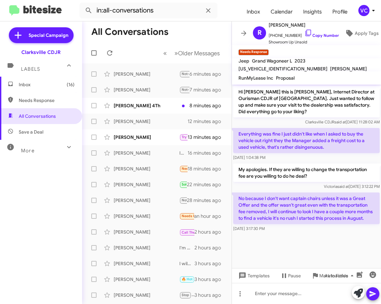
click at [317, 246] on cdk-virtual-scroll-viewport "Hi [PERSON_NAME] this is [PERSON_NAME], Internet Director at Ourisman CDJR of […" at bounding box center [306, 175] width 149 height 183
click at [300, 165] on p "My apologies. If they are willing to change the transportation fee are you will…" at bounding box center [306, 172] width 147 height 18
drag, startPoint x: 319, startPoint y: 257, endPoint x: 318, endPoint y: 253, distance: 4.1
click at [319, 254] on cdk-virtual-scroll-viewport "Hi [PERSON_NAME] this is [PERSON_NAME], Internet Director at Ourisman CDJR of […" at bounding box center [306, 175] width 149 height 183
click at [315, 251] on cdk-virtual-scroll-viewport "Hi [PERSON_NAME] this is [PERSON_NAME], Internet Director at Ourisman CDJR of […" at bounding box center [306, 175] width 149 height 183
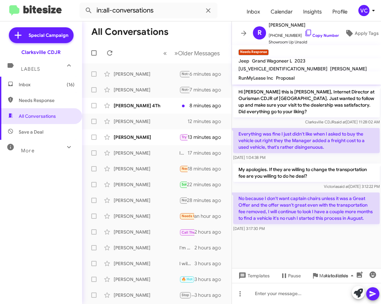
drag, startPoint x: 353, startPoint y: 236, endPoint x: 353, endPoint y: 239, distance: 3.6
click at [353, 232] on div "[DATE] 3:17:30 PM" at bounding box center [306, 228] width 147 height 7
click at [269, 299] on div at bounding box center [306, 293] width 149 height 21
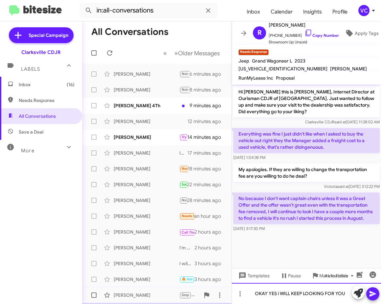
drag, startPoint x: 346, startPoint y: 293, endPoint x: 182, endPoint y: 293, distance: 164.3
click at [182, 293] on div "All Conversations « Previous » Next Older Messages [PERSON_NAME] Not-Interested…" at bounding box center [231, 162] width 299 height 282
click at [273, 294] on div "Okay yesI will keep looking for you?" at bounding box center [306, 293] width 149 height 21
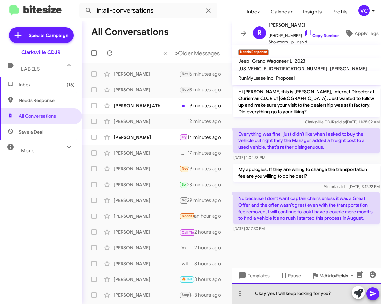
click at [336, 294] on div "Okay yes I will keep looking for you?" at bounding box center [306, 293] width 149 height 21
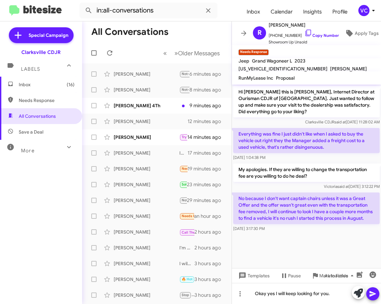
click at [376, 293] on icon at bounding box center [373, 294] width 8 height 8
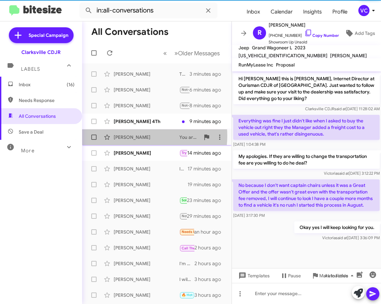
click at [134, 135] on div "[PERSON_NAME]" at bounding box center [147, 137] width 66 height 7
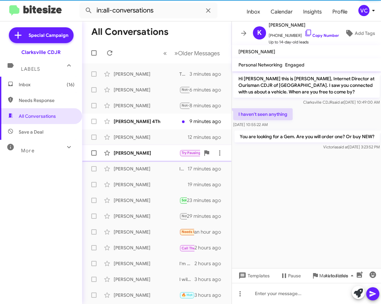
click at [142, 155] on div "[PERSON_NAME]" at bounding box center [147, 153] width 66 height 7
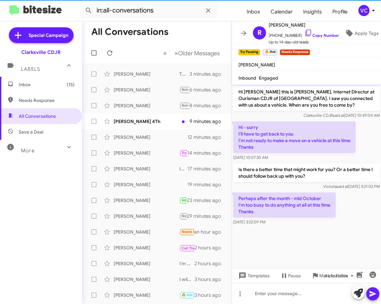
click at [326, 236] on cdk-virtual-scroll-viewport "Hi [PERSON_NAME] this is [PERSON_NAME], Internet Director at Ourisman CDJR of […" at bounding box center [306, 175] width 149 height 183
click at [355, 210] on div "Perhaps after the month - mid October I'm too busy to do anything at all at thi…" at bounding box center [306, 208] width 149 height 35
click at [341, 172] on div "[DATE] 3:21:02 PM" at bounding box center [331, 173] width 33 height 11
click at [344, 233] on cdk-virtual-scroll-viewport "Hi [PERSON_NAME] this is [PERSON_NAME], Internet Director at Ourisman CDJR of […" at bounding box center [306, 175] width 149 height 183
click at [287, 244] on cdk-virtual-scroll-viewport "Hi [PERSON_NAME] this is [PERSON_NAME], Internet Director at Ourisman CDJR of […" at bounding box center [306, 175] width 149 height 183
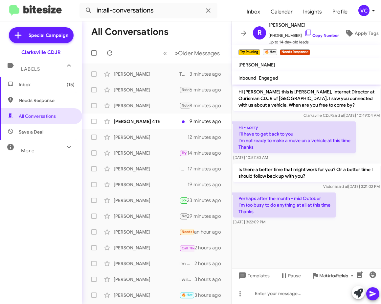
click at [287, 244] on cdk-virtual-scroll-viewport "Hi [PERSON_NAME] this is [PERSON_NAME], Internet Director at Ourisman CDJR of […" at bounding box center [306, 175] width 149 height 183
click at [285, 278] on icon at bounding box center [284, 275] width 8 height 8
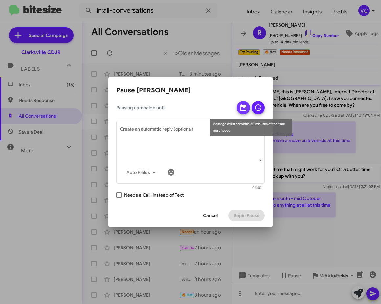
click at [243, 105] on icon at bounding box center [244, 107] width 6 height 7
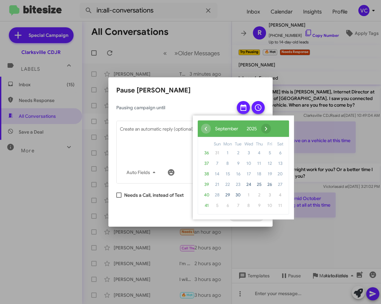
click at [271, 128] on span "›" at bounding box center [266, 129] width 10 height 10
click at [269, 172] on span "17" at bounding box center [270, 174] width 11 height 11
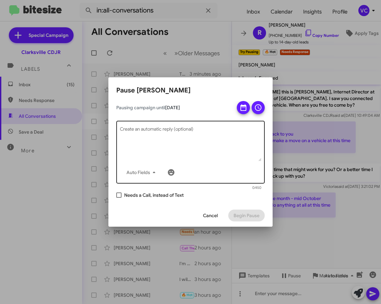
drag, startPoint x: 218, startPoint y: 139, endPoint x: 224, endPoint y: 131, distance: 10.6
click at [218, 139] on textarea "Create an automatic reply (optional)" at bounding box center [191, 144] width 142 height 34
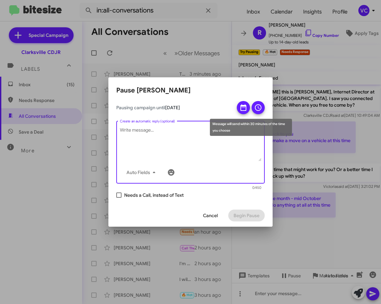
click at [259, 103] on span at bounding box center [258, 107] width 8 height 13
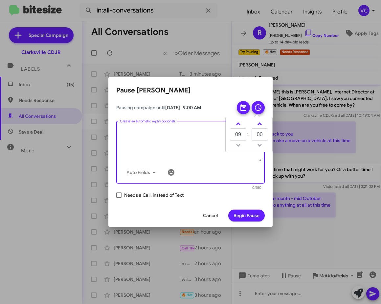
click at [175, 134] on textarea "Create an automatic reply (optional)" at bounding box center [191, 144] width 142 height 34
click at [243, 214] on span "Begin Pause" at bounding box center [247, 215] width 26 height 12
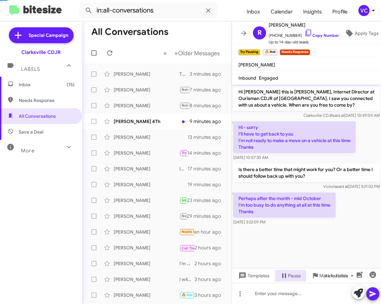
click at [324, 224] on div "[DATE] 3:22:09 PM" at bounding box center [284, 222] width 103 height 7
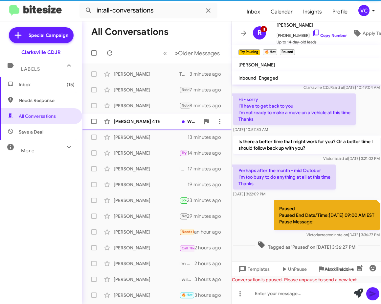
click at [155, 124] on div "[PERSON_NAME] 4Th" at bounding box center [147, 121] width 66 height 7
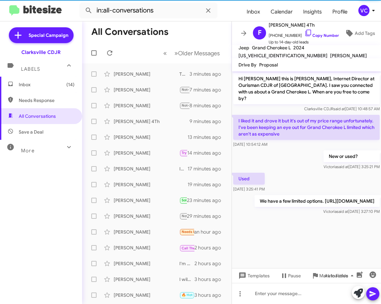
click at [324, 150] on p "New or used?" at bounding box center [352, 156] width 56 height 12
click at [286, 224] on div at bounding box center [306, 220] width 149 height 8
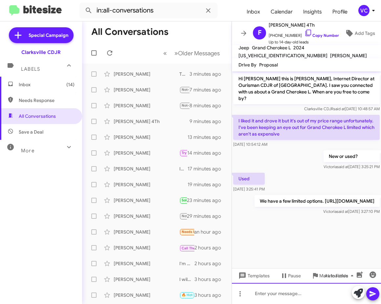
click at [284, 293] on div at bounding box center [306, 293] width 149 height 21
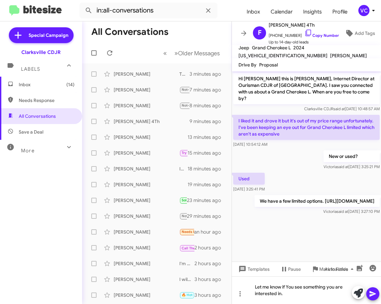
click at [296, 290] on mat-tooltip-component "Pause Conversation" at bounding box center [286, 285] width 45 height 20
click at [329, 296] on div "Let me know if You see something you are interested in." at bounding box center [306, 290] width 149 height 28
click at [374, 291] on icon at bounding box center [373, 294] width 8 height 8
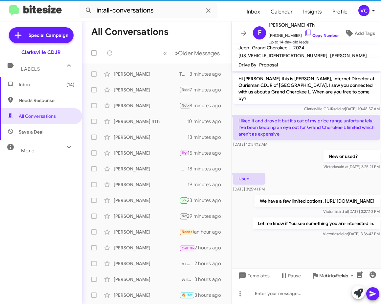
drag, startPoint x: 305, startPoint y: 191, endPoint x: 320, endPoint y: 163, distance: 31.6
click at [305, 195] on p "We have a few limited options. [URL][DOMAIN_NAME]" at bounding box center [317, 201] width 125 height 12
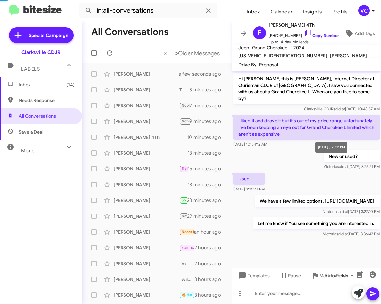
click at [331, 149] on div "[DATE] 3:25:21 PM" at bounding box center [331, 147] width 32 height 11
click at [331, 155] on mat-tooltip-component "[DATE] 3:25:21 PM" at bounding box center [331, 147] width 41 height 20
click at [157, 238] on span "[PERSON_NAME] Needs Response Great an hour ago" at bounding box center [157, 232] width 150 height 16
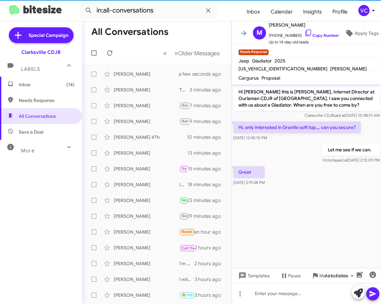
click at [327, 221] on cdk-virtual-scroll-viewport "Hi [PERSON_NAME] this is [PERSON_NAME], Internet Director at Ourisman CDJR of […" at bounding box center [306, 175] width 149 height 183
click at [265, 169] on p "Great" at bounding box center [249, 172] width 32 height 12
drag, startPoint x: 329, startPoint y: 198, endPoint x: 273, endPoint y: 151, distance: 72.1
click at [329, 198] on cdk-virtual-scroll-viewport "Hi [PERSON_NAME] this is [PERSON_NAME], Internet Director at Ourisman CDJR of […" at bounding box center [306, 175] width 149 height 183
drag, startPoint x: 213, startPoint y: 26, endPoint x: 215, endPoint y: 22, distance: 4.3
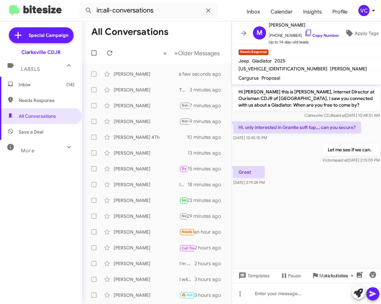
click at [214, 26] on mat-toolbar-row "All Conversations" at bounding box center [157, 31] width 150 height 21
click at [53, 235] on div "Inbox (14) Needs Response All Conversations Save a Deal More Important 🔥 Hot Ap…" at bounding box center [41, 168] width 82 height 182
click at [349, 216] on cdk-virtual-scroll-viewport "Hi [PERSON_NAME] this is [PERSON_NAME], Internet Director at Ourisman CDJR of […" at bounding box center [306, 175] width 149 height 183
click at [333, 226] on cdk-virtual-scroll-viewport "Hi [PERSON_NAME] this is [PERSON_NAME], Internet Director at Ourisman CDJR of […" at bounding box center [306, 175] width 149 height 183
click at [358, 201] on cdk-virtual-scroll-viewport "Hi [PERSON_NAME] this is [PERSON_NAME], Internet Director at Ourisman CDJR of […" at bounding box center [306, 175] width 149 height 183
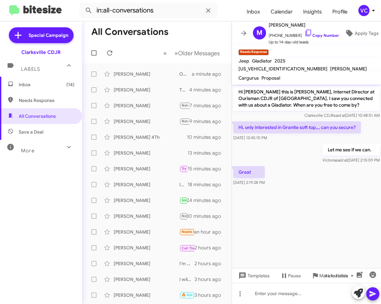
drag, startPoint x: 367, startPoint y: 209, endPoint x: 7, endPoint y: 155, distance: 364.8
click at [368, 209] on cdk-virtual-scroll-viewport "Hi [PERSON_NAME] this is [PERSON_NAME], Internet Director at Ourisman CDJR of […" at bounding box center [306, 175] width 149 height 183
drag, startPoint x: 326, startPoint y: 222, endPoint x: 330, endPoint y: 221, distance: 4.4
click at [326, 222] on cdk-virtual-scroll-viewport "Hi [PERSON_NAME] this is [PERSON_NAME], Internet Director at Ourisman CDJR of […" at bounding box center [306, 175] width 149 height 183
click at [335, 181] on div "Great [DATE] 2:19:28 PM" at bounding box center [306, 176] width 149 height 22
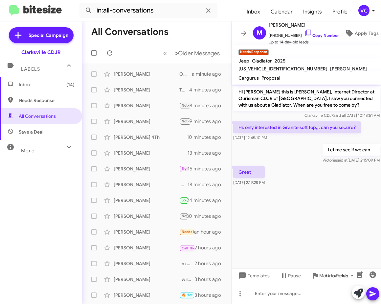
click at [273, 159] on div "Let me see if we can. [PERSON_NAME] said at [DATE] 2:15:09 PM" at bounding box center [306, 153] width 149 height 22
click at [316, 203] on cdk-virtual-scroll-viewport "Hi [PERSON_NAME] this is [PERSON_NAME], Internet Director at Ourisman CDJR of […" at bounding box center [306, 175] width 149 height 183
click at [231, 12] on form "in:all-conversations" at bounding box center [161, 11] width 162 height 16
click at [287, 214] on cdk-virtual-scroll-viewport "Hi [PERSON_NAME] this is [PERSON_NAME], Internet Director at Ourisman CDJR of […" at bounding box center [306, 175] width 149 height 183
click at [293, 226] on cdk-virtual-scroll-viewport "Hi [PERSON_NAME] this is [PERSON_NAME], Internet Director at Ourisman CDJR of […" at bounding box center [306, 175] width 149 height 183
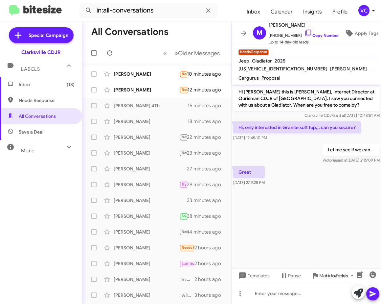
drag, startPoint x: 319, startPoint y: 211, endPoint x: 324, endPoint y: 214, distance: 5.6
click at [319, 211] on cdk-virtual-scroll-viewport "Hi [PERSON_NAME] this is [PERSON_NAME], Internet Director at Ourisman CDJR of […" at bounding box center [306, 175] width 149 height 183
click at [324, 214] on cdk-virtual-scroll-viewport "Hi [PERSON_NAME] this is [PERSON_NAME], Internet Director at Ourisman CDJR of […" at bounding box center [306, 175] width 149 height 183
click at [147, 85] on div "[PERSON_NAME] Needs Response 🔥 Hot Too many inquiries 12 minutes ago" at bounding box center [156, 89] width 139 height 13
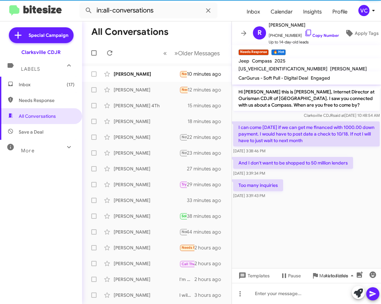
click at [327, 208] on cdk-virtual-scroll-viewport "Hi [PERSON_NAME] this is [PERSON_NAME], Internet Director at Ourisman CDJR of […" at bounding box center [306, 175] width 149 height 183
click at [339, 222] on cdk-virtual-scroll-viewport "Hi [PERSON_NAME] this is [PERSON_NAME], Internet Director at Ourisman CDJR of […" at bounding box center [306, 175] width 149 height 183
click at [312, 33] on link "Copy Number" at bounding box center [322, 35] width 35 height 5
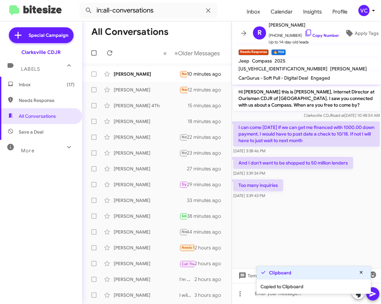
click at [342, 206] on div at bounding box center [306, 203] width 149 height 7
click at [270, 122] on p "I can come [DATE] if we can get me financed with 1000.00 down payment. I would …" at bounding box center [306, 133] width 147 height 25
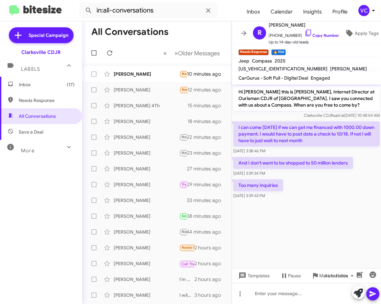
click at [288, 220] on cdk-virtual-scroll-viewport "Hi [PERSON_NAME] this is [PERSON_NAME], Internet Director at Ourisman CDJR of […" at bounding box center [306, 175] width 149 height 183
drag, startPoint x: 288, startPoint y: 220, endPoint x: 309, endPoint y: 216, distance: 20.7
click at [293, 223] on cdk-virtual-scroll-viewport "Hi [PERSON_NAME] this is [PERSON_NAME], Internet Director at Ourisman CDJR of […" at bounding box center [306, 175] width 149 height 183
drag, startPoint x: 283, startPoint y: 129, endPoint x: 357, endPoint y: 129, distance: 74.6
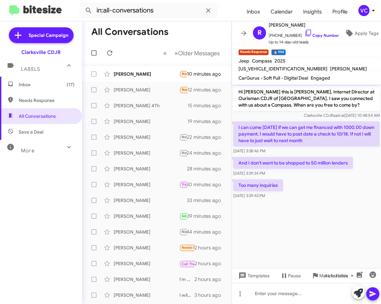
click at [357, 129] on p "I can come [DATE] if we can get me financed with 1000.00 down payment. I would …" at bounding box center [306, 133] width 147 height 25
click at [349, 195] on div "Too many inquiries [DATE] 3:39:43 PM" at bounding box center [306, 189] width 149 height 22
click at [351, 197] on div "Too many inquiries [DATE] 3:39:43 PM" at bounding box center [306, 189] width 149 height 22
drag, startPoint x: 269, startPoint y: 139, endPoint x: 327, endPoint y: 146, distance: 58.9
click at [326, 145] on p "I can come [DATE] if we can get me financed with 1000.00 down payment. I would …" at bounding box center [306, 133] width 147 height 25
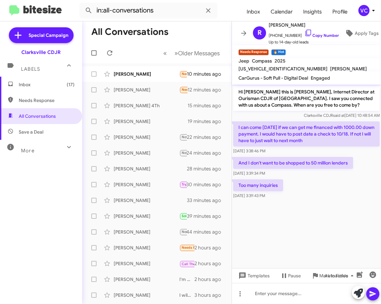
drag, startPoint x: 350, startPoint y: 209, endPoint x: 347, endPoint y: 237, distance: 28.7
click at [351, 212] on cdk-virtual-scroll-viewport "Hi [PERSON_NAME] this is [PERSON_NAME], Internet Director at Ourisman CDJR of […" at bounding box center [306, 175] width 149 height 183
click at [274, 301] on div at bounding box center [306, 293] width 149 height 21
click at [374, 293] on icon at bounding box center [373, 294] width 6 height 6
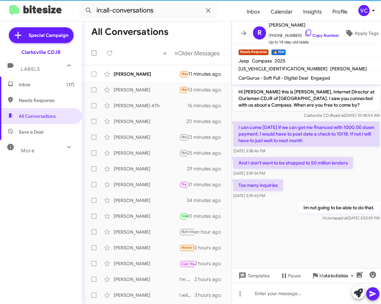
click at [328, 234] on cdk-virtual-scroll-viewport "Hi [PERSON_NAME] this is [PERSON_NAME], Internet Director at Ourisman CDJR of […" at bounding box center [306, 175] width 149 height 183
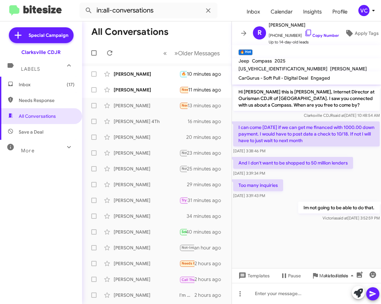
drag, startPoint x: 236, startPoint y: 124, endPoint x: 300, endPoint y: 187, distance: 89.2
click at [300, 187] on div "Hi [PERSON_NAME] this is [PERSON_NAME], Internet Director at Ourisman CDJR of […" at bounding box center [306, 153] width 149 height 138
copy div "I can come [DATE] if we can get me financed with 1000.00 down payment. I would …"
click at [330, 242] on cdk-virtual-scroll-viewport "Hi [PERSON_NAME] this is [PERSON_NAME], Internet Director at Ourisman CDJR of […" at bounding box center [306, 175] width 149 height 183
click at [331, 223] on div "No worries [DATE] 3:53:17 PM" at bounding box center [306, 233] width 149 height 22
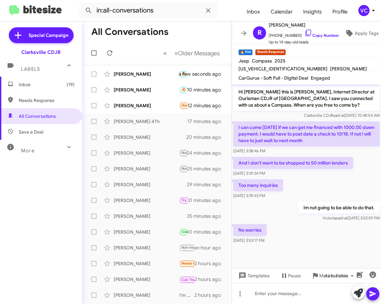
click at [325, 182] on div "Too many inquiries [DATE] 3:39:43 PM" at bounding box center [306, 189] width 149 height 22
click at [331, 232] on div "No worries [DATE] 3:53:17 PM" at bounding box center [306, 233] width 149 height 22
click at [367, 168] on div "And I don't want to be shopped to 50 million lenders [DATE] 3:39:34 PM" at bounding box center [306, 166] width 149 height 22
click at [313, 238] on div "No worries [DATE] 3:53:17 PM" at bounding box center [306, 233] width 149 height 22
drag, startPoint x: 304, startPoint y: 241, endPoint x: 330, endPoint y: 191, distance: 56.7
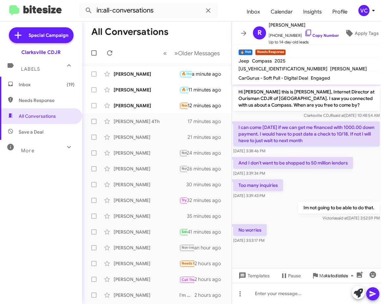
click at [306, 240] on div "No worries [DATE] 3:53:17 PM" at bounding box center [306, 233] width 149 height 22
click at [331, 188] on div "Too many inquiries [DATE] 3:39:43 PM" at bounding box center [306, 189] width 149 height 22
click at [335, 229] on div "No worries [DATE] 3:53:17 PM" at bounding box center [306, 233] width 149 height 22
click at [359, 33] on span "Apply Tags" at bounding box center [367, 33] width 24 height 12
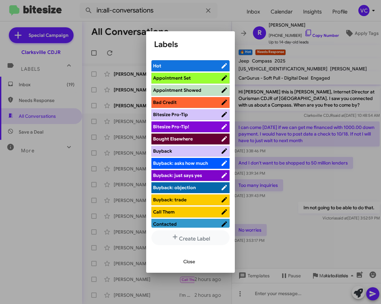
click at [307, 230] on div at bounding box center [190, 152] width 381 height 304
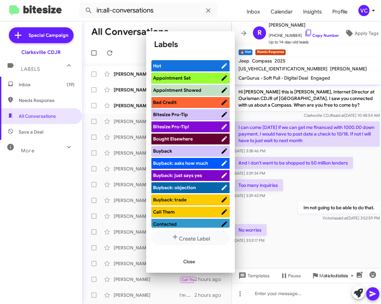
click at [307, 186] on div "Too many inquiries [DATE] 3:39:43 PM" at bounding box center [306, 189] width 149 height 22
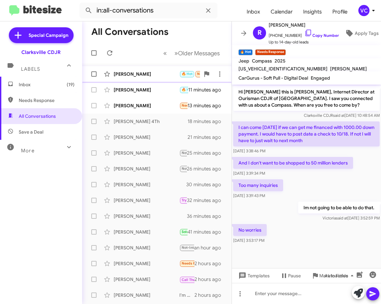
click at [153, 79] on div "[PERSON_NAME] 🔥 Hot Needs Response No worries a minute ago" at bounding box center [156, 73] width 139 height 13
click at [289, 215] on div "Im not going to be able to do that. [PERSON_NAME] said at [DATE] 3:52:59 PM" at bounding box center [306, 211] width 149 height 22
click at [306, 233] on div "No worries [DATE] 3:53:17 PM" at bounding box center [306, 233] width 149 height 22
click at [351, 29] on icon at bounding box center [350, 33] width 8 height 8
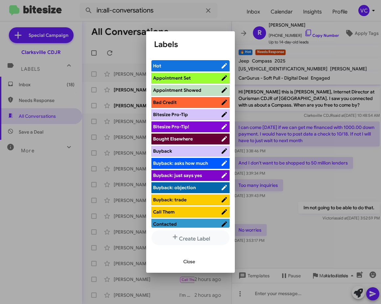
click at [320, 243] on div at bounding box center [190, 152] width 381 height 304
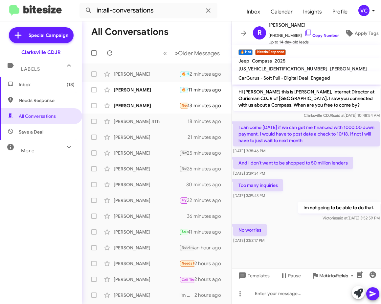
click at [320, 181] on div "Too many inquiries [DATE] 3:39:43 PM" at bounding box center [306, 189] width 149 height 22
click at [149, 105] on div "[PERSON_NAME]" at bounding box center [147, 105] width 66 height 7
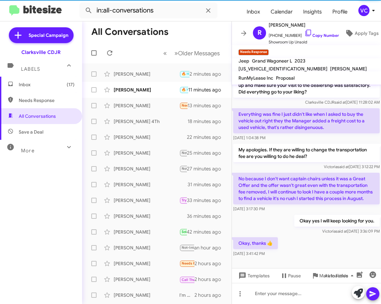
click at [315, 254] on div "Okay, thanks 👍 [DATE] 3:41:42 PM" at bounding box center [306, 247] width 149 height 22
click at [331, 195] on p "No because I don't want captain chairs unless it was a Great Offer and the offe…" at bounding box center [306, 189] width 147 height 32
click at [315, 252] on div "Okay, thanks 👍 [DATE] 3:41:42 PM" at bounding box center [306, 247] width 149 height 22
click at [311, 248] on div "Okay, thanks 👍 [DATE] 3:41:42 PM" at bounding box center [306, 247] width 149 height 22
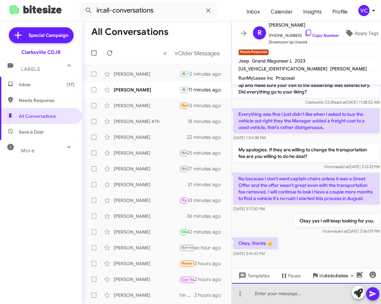
click at [283, 295] on div at bounding box center [306, 293] width 149 height 21
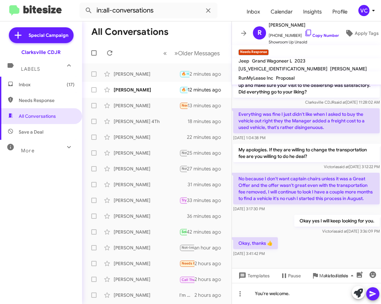
click at [376, 292] on icon at bounding box center [373, 294] width 8 height 8
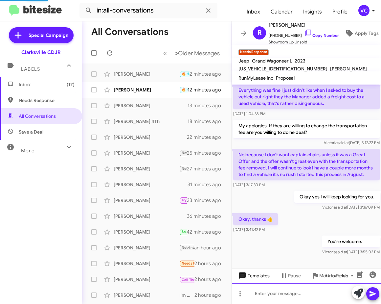
scroll to position [37, 0]
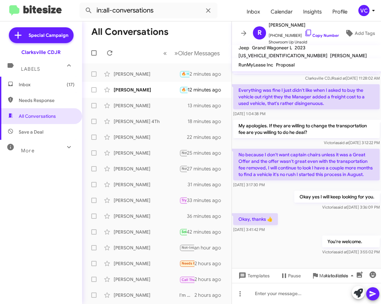
click at [306, 212] on div "Okay, thanks 👍 [DATE] 3:41:42 PM" at bounding box center [306, 223] width 149 height 22
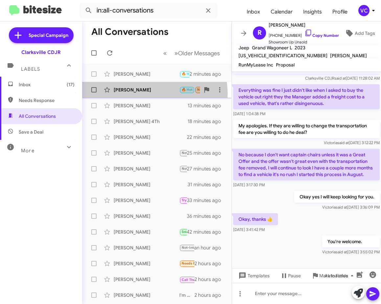
click at [151, 93] on div "[PERSON_NAME] 🔥 Hot Needs Response Any word 12 minutes ago" at bounding box center [156, 89] width 139 height 13
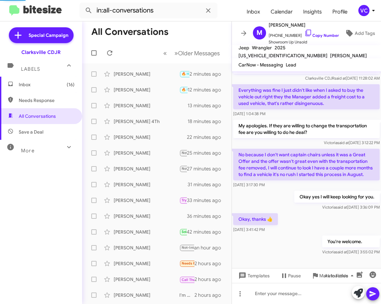
scroll to position [86, 0]
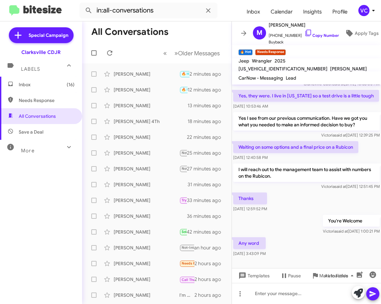
click at [313, 246] on div "Any word [DATE] 3:43:09 PM" at bounding box center [306, 247] width 149 height 22
click at [336, 247] on div "Any word [DATE] 3:43:09 PM" at bounding box center [306, 247] width 149 height 22
click at [352, 189] on span "[PERSON_NAME] said at [DATE] 12:51:45 PM" at bounding box center [350, 186] width 58 height 5
click at [330, 252] on div "Any word [DATE] 3:43:09 PM" at bounding box center [306, 247] width 149 height 22
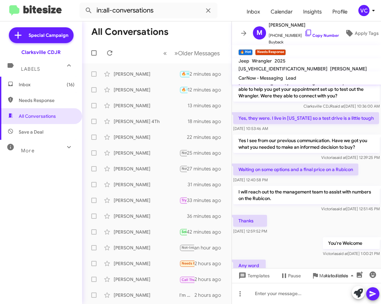
scroll to position [20, 0]
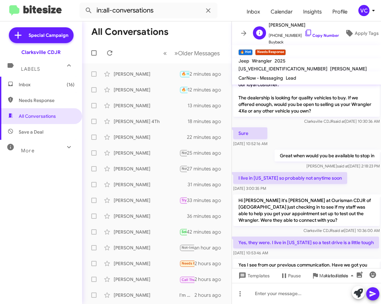
click at [323, 29] on span "[PHONE_NUMBER] Copy Number" at bounding box center [304, 34] width 70 height 10
drag, startPoint x: 343, startPoint y: 203, endPoint x: 328, endPoint y: 184, distance: 24.6
click at [344, 201] on p "Hi [PERSON_NAME] it's [PERSON_NAME] at Ourisman CDJR of [GEOGRAPHIC_DATA] just …" at bounding box center [306, 210] width 147 height 32
click at [322, 33] on link "Copy Number" at bounding box center [322, 35] width 35 height 5
copy p "you get your appointment set up to test out the Wrangler"
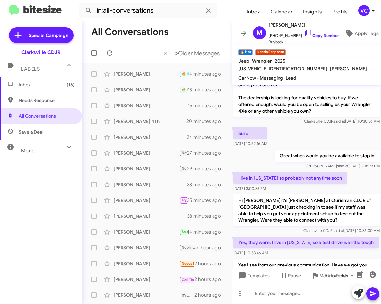
click at [232, 15] on form "in:all-conversations" at bounding box center [161, 11] width 162 height 16
click at [333, 228] on span "said at" at bounding box center [339, 230] width 12 height 5
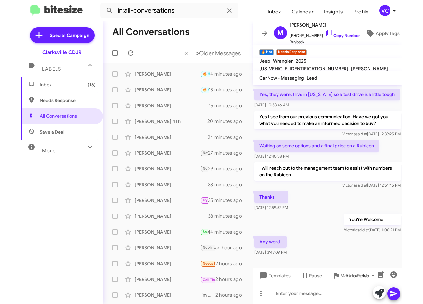
scroll to position [177, 0]
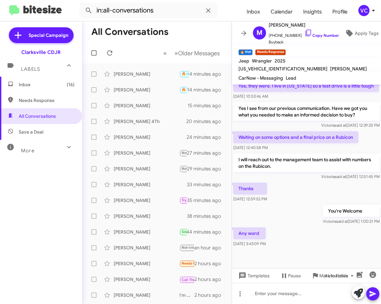
click at [350, 250] on div at bounding box center [306, 258] width 149 height 20
click at [340, 187] on div "Thanks [DATE] 12:59:52 PM" at bounding box center [306, 192] width 149 height 22
click at [328, 198] on mat-tooltip-component "[DATE] 1:00:21 PM" at bounding box center [327, 208] width 42 height 20
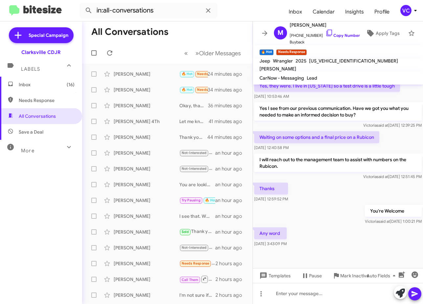
scroll to position [170, 0]
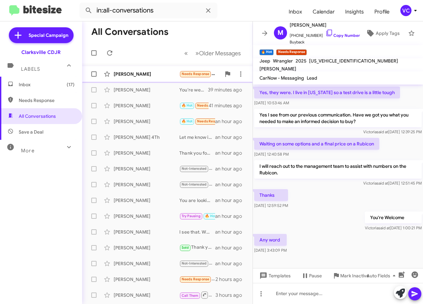
click at [164, 75] on div "[PERSON_NAME]" at bounding box center [147, 74] width 66 height 7
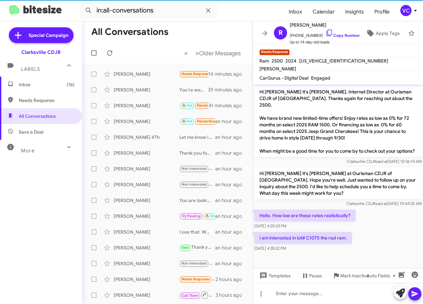
click at [381, 229] on div "Hello. How low are these rates realistically? [DATE] 4:20:23 PM" at bounding box center [338, 219] width 170 height 22
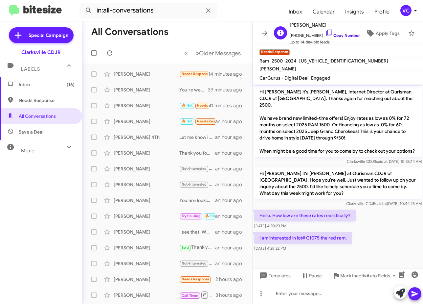
click at [346, 33] on link "Copy Number" at bounding box center [343, 35] width 35 height 5
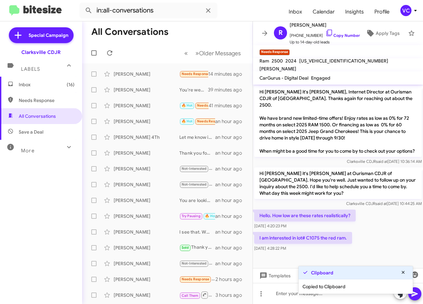
click at [381, 230] on div "Hello. How low are these rates realistically? [DATE] 4:20:23 PM" at bounding box center [338, 219] width 170 height 22
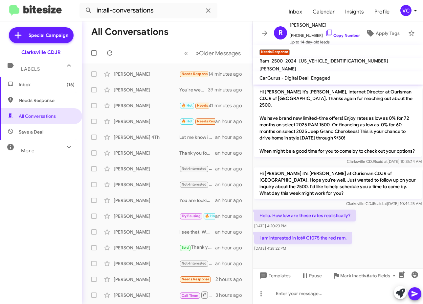
click at [361, 234] on div "I am interested in lot# C1075 the red ram. [DATE] 4:28:22 PM" at bounding box center [338, 241] width 170 height 22
click at [381, 232] on div "I am interested in lot# C1075 the red ram. [DATE] 4:28:22 PM" at bounding box center [338, 241] width 170 height 22
click at [381, 226] on div "Hello. How low are these rates realistically? [DATE] 4:20:23 PM" at bounding box center [338, 219] width 170 height 22
click at [381, 225] on div "Hello. How low are these rates realistically? [DATE] 4:20:23 PM" at bounding box center [338, 219] width 170 height 22
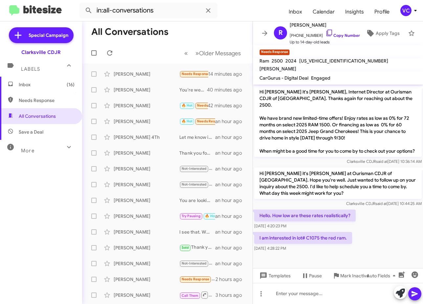
click at [381, 225] on div "Hello. How low are these rates realistically? [DATE] 4:20:23 PM" at bounding box center [338, 219] width 170 height 22
click at [295, 203] on div "Clarksville CDJR said at [DATE] 10:44:25 AM" at bounding box center [338, 203] width 168 height 7
drag, startPoint x: 260, startPoint y: 214, endPoint x: 345, endPoint y: 252, distance: 93.7
click at [345, 252] on div "Hi [PERSON_NAME] it's [PERSON_NAME], Internet Director at Ourisman CDJR of [GEO…" at bounding box center [338, 168] width 170 height 168
copy div "Hello. How low are these rates realistically? [DATE] 4:20:23 PM I am interested…"
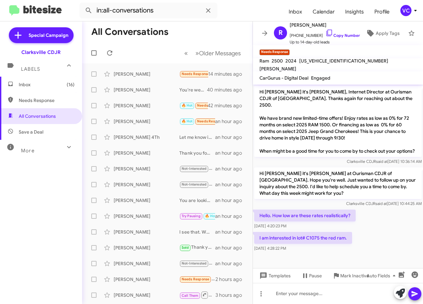
click at [364, 234] on div "I am interested in lot# C1075 the red ram. [DATE] 4:28:22 PM" at bounding box center [338, 241] width 170 height 22
click at [204, 25] on mat-toolbar-row "All Conversations" at bounding box center [167, 31] width 171 height 21
click at [114, 55] on span at bounding box center [109, 53] width 13 height 8
click at [261, 13] on form "in:all-conversations" at bounding box center [182, 11] width 204 height 16
click at [363, 246] on div "I am interested in lot# C1075 the red ram. [DATE] 4:28:22 PM" at bounding box center [338, 241] width 170 height 22
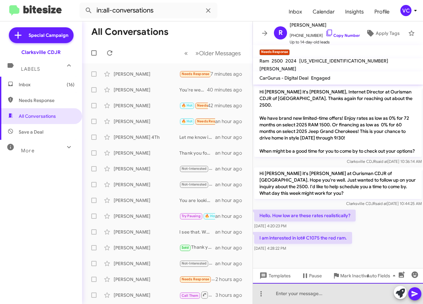
drag, startPoint x: 327, startPoint y: 294, endPoint x: 331, endPoint y: 294, distance: 3.7
click at [326, 294] on div at bounding box center [338, 293] width 170 height 21
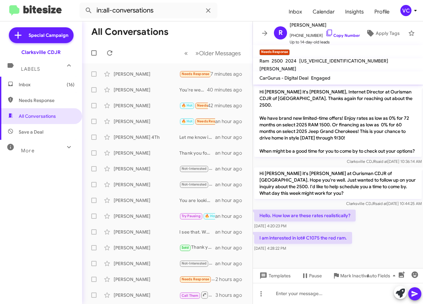
click at [381, 244] on div "I am interested in lot# C1075 the red ram. [DATE] 4:28:22 PM" at bounding box center [338, 241] width 170 height 22
drag, startPoint x: 397, startPoint y: 231, endPoint x: 398, endPoint y: 239, distance: 7.3
click at [381, 231] on div "I am interested in lot# C1075 the red ram. [DATE] 4:28:22 PM" at bounding box center [338, 241] width 170 height 22
click at [381, 239] on div "I am interested in lot# C1075 the red ram. [DATE] 4:28:22 PM" at bounding box center [338, 241] width 170 height 22
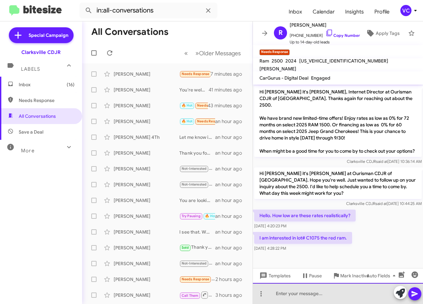
click at [316, 297] on div at bounding box center [338, 293] width 170 height 21
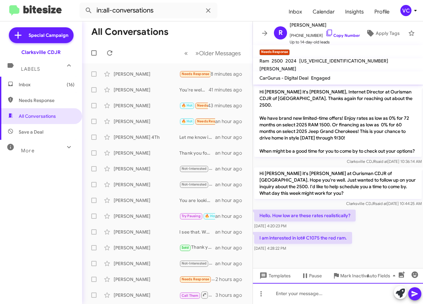
click at [289, 297] on div at bounding box center [338, 293] width 170 height 21
click at [301, 299] on div at bounding box center [338, 293] width 170 height 21
click at [381, 233] on div "I am interested in lot# C1075 the red ram. [DATE] 4:28:22 PM" at bounding box center [338, 241] width 170 height 22
click at [381, 297] on div "Based on your credit you will qualify the best rate." at bounding box center [338, 293] width 170 height 21
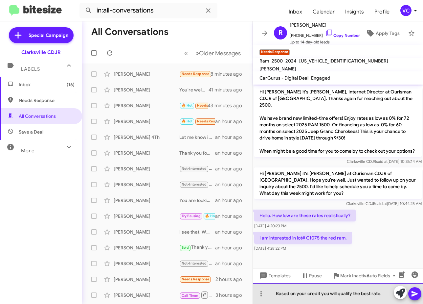
click at [281, 294] on div "Based on your credit you will qualify the best rate." at bounding box center [338, 293] width 170 height 21
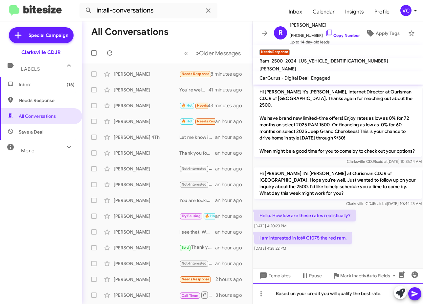
click at [308, 293] on div "Based on your credit you will qualify the best rate." at bounding box center [338, 293] width 170 height 21
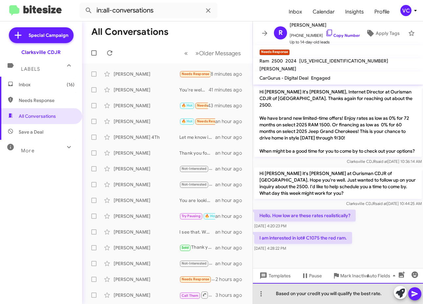
click at [327, 293] on div "Based on your credit you will qualify the best rate." at bounding box center [338, 293] width 170 height 21
click at [341, 293] on div "Based on your credit you will qualify the best rate." at bounding box center [338, 293] width 170 height 21
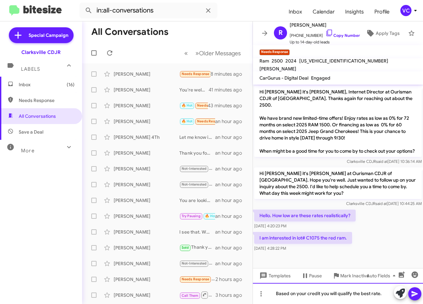
click at [375, 292] on div "Based on your credit you will qualify the best rate." at bounding box center [338, 293] width 170 height 21
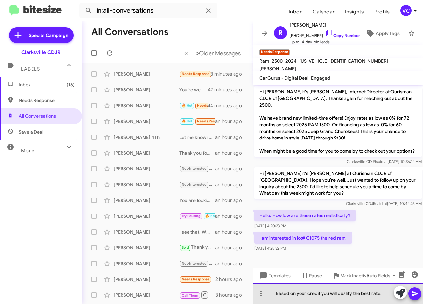
click at [380, 294] on div "Based on your credit you will qualify the best rate." at bounding box center [338, 293] width 170 height 21
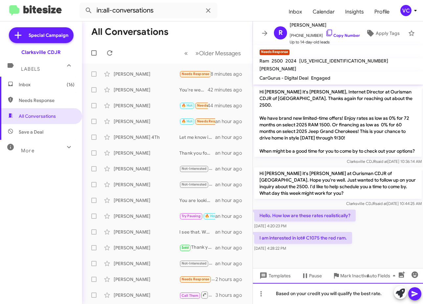
click at [381, 295] on div "Based on your credit you will qualify the best rate." at bounding box center [338, 293] width 170 height 21
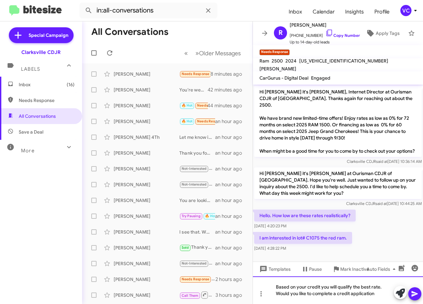
click at [378, 293] on div "Based on your credit you will qualify the best rate. Would you like to complete…" at bounding box center [338, 290] width 170 height 28
click at [379, 297] on div "Based on your credit you will qualify the best rate. Would you like to complete…" at bounding box center [338, 290] width 170 height 28
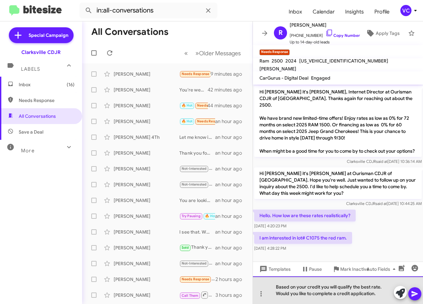
drag, startPoint x: 379, startPoint y: 293, endPoint x: 374, endPoint y: 296, distance: 4.9
click at [378, 293] on div "Based on your credit you will qualify the best rate. Would you like to complete…" at bounding box center [338, 290] width 170 height 28
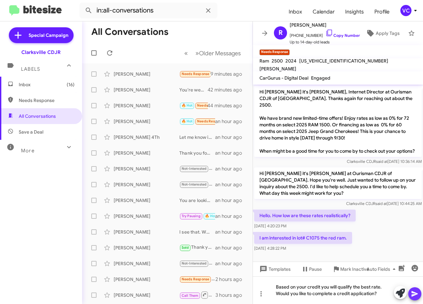
click at [381, 293] on icon at bounding box center [415, 294] width 6 height 6
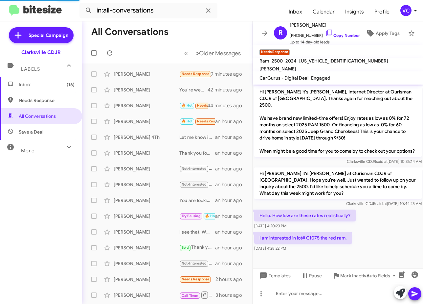
click at [148, 53] on mat-toolbar-row "« Previous » Next Older Messages" at bounding box center [167, 52] width 171 height 21
click at [107, 53] on icon at bounding box center [110, 53] width 8 height 8
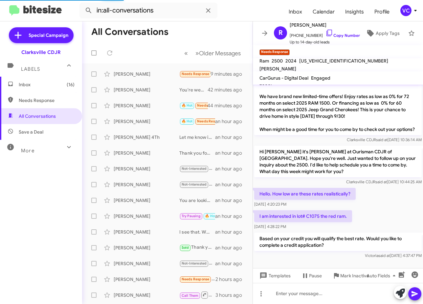
scroll to position [22, 0]
click at [209, 28] on mat-toolbar-row "All Conversations" at bounding box center [167, 31] width 171 height 21
click at [249, 14] on form "in:all-conversations" at bounding box center [182, 11] width 204 height 16
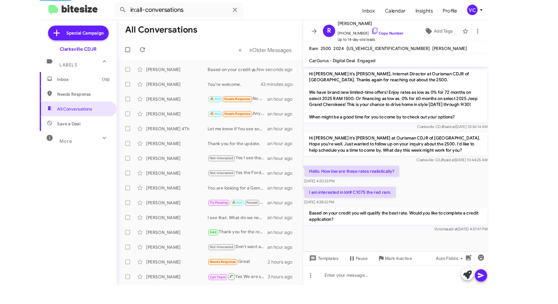
scroll to position [0, 0]
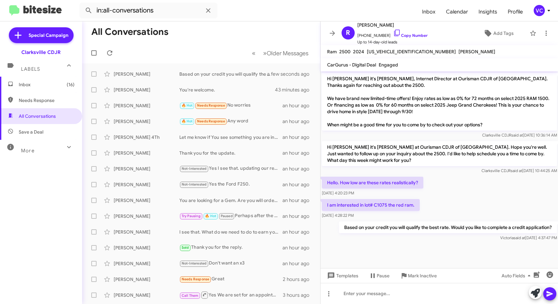
click at [381, 249] on div at bounding box center [440, 246] width 238 height 8
click at [381, 201] on div "I am interested in lot# C1075 the red ram. [DATE] 4:28:22 PM" at bounding box center [440, 209] width 238 height 22
